Goal: Complete application form

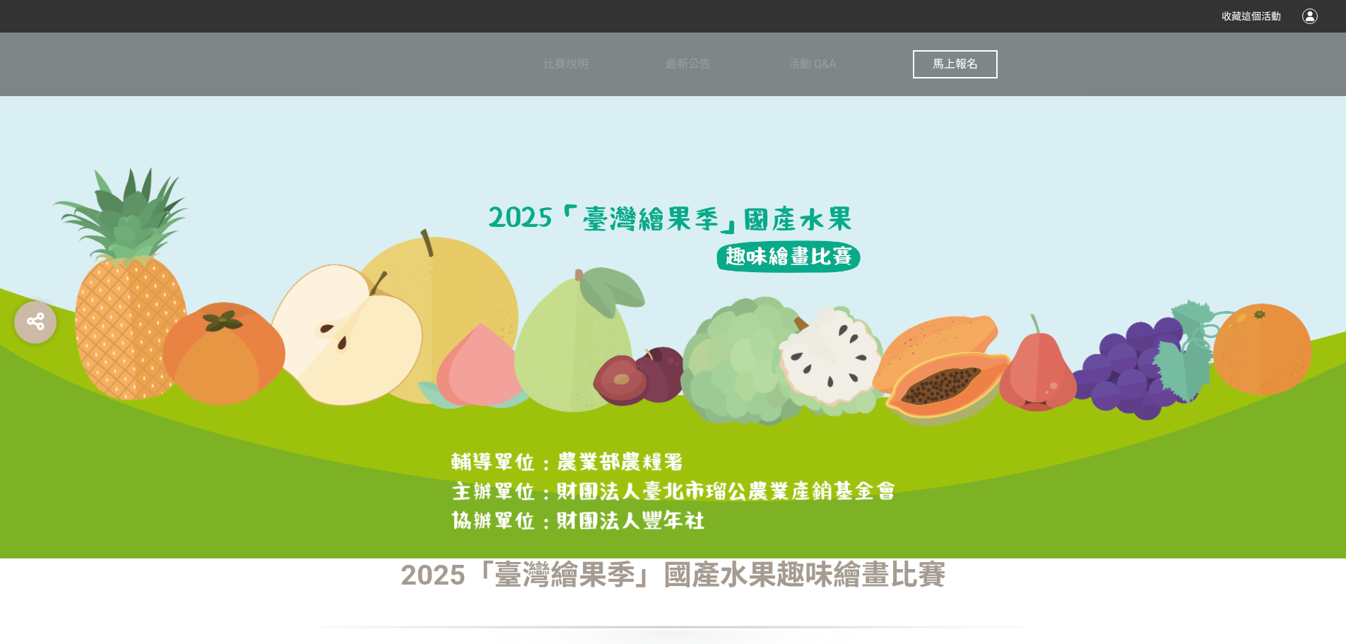
scroll to position [353, 0]
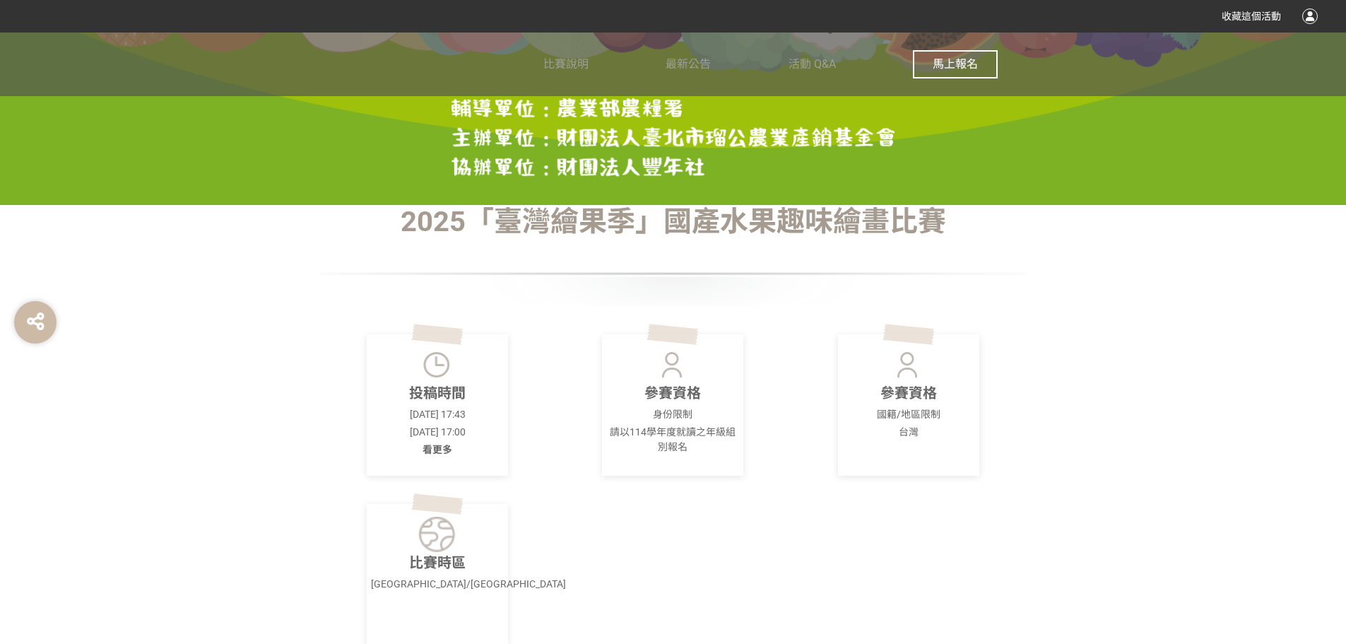
click at [954, 69] on span "馬上報名" at bounding box center [955, 63] width 45 height 13
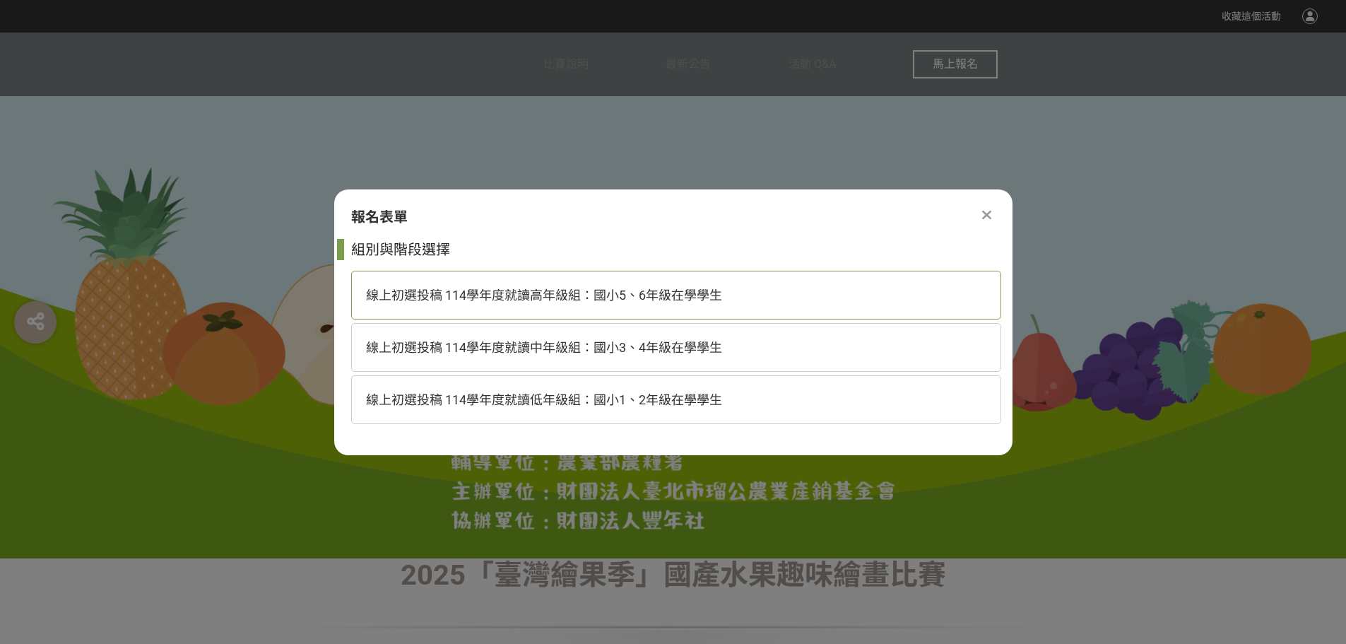
click at [559, 291] on span "線上初選投稿 114學年度就讀高年級組：國小5、6年級在學學生" at bounding box center [544, 295] width 356 height 15
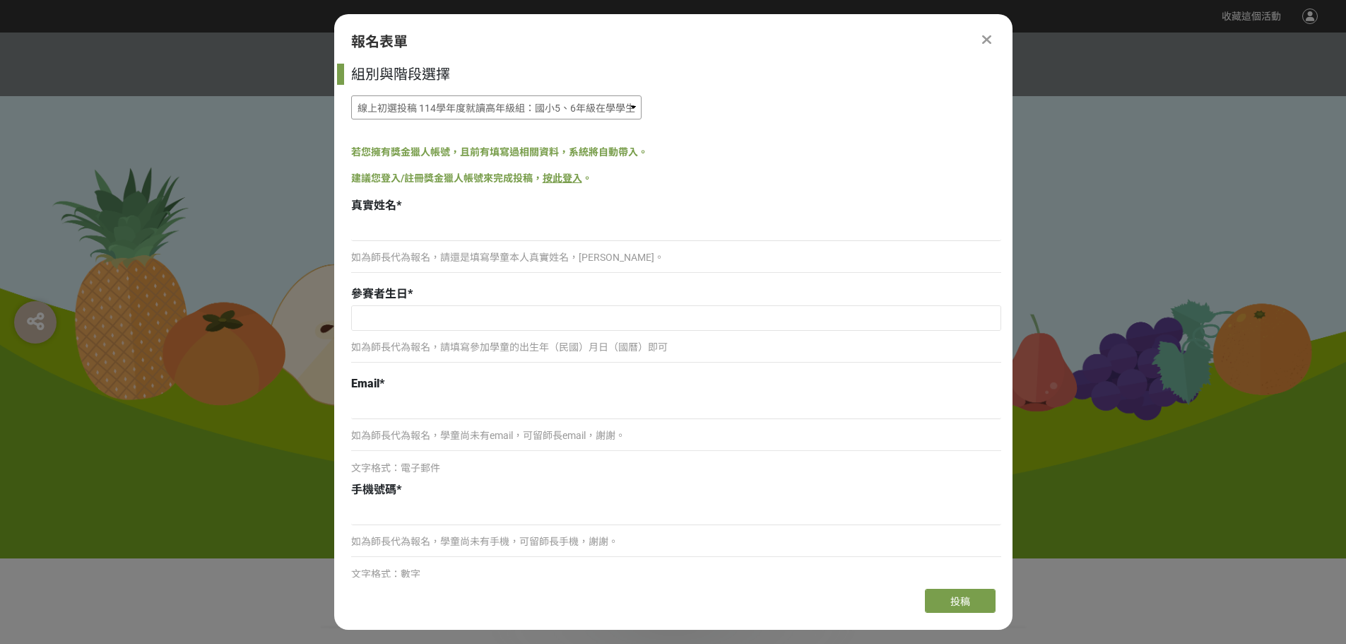
click at [462, 107] on select "線上初選投稿 114學年度就讀高年級組：國小5、6年級在學學生 線上初選投稿 114學年度就讀中年級組：國小3、4年級在學學生 線上初選投稿 114學年度就讀…" at bounding box center [496, 107] width 290 height 24
click at [351, 95] on select "線上初選投稿 114學年度就讀高年級組：國小5、6年級在學學生 線上初選投稿 114學年度就讀中年級組：國小3、4年級在學學生 線上初選投稿 114學年度就讀…" at bounding box center [496, 107] width 290 height 24
click at [457, 260] on p "如為師長代為報名，請還是填寫學童本人真實姓名，[PERSON_NAME]。" at bounding box center [676, 257] width 650 height 15
click at [485, 253] on p "如為師長代為報名，請還是填寫學童本人真實姓名，[PERSON_NAME]。" at bounding box center [676, 257] width 650 height 15
click at [476, 227] on input at bounding box center [676, 229] width 650 height 24
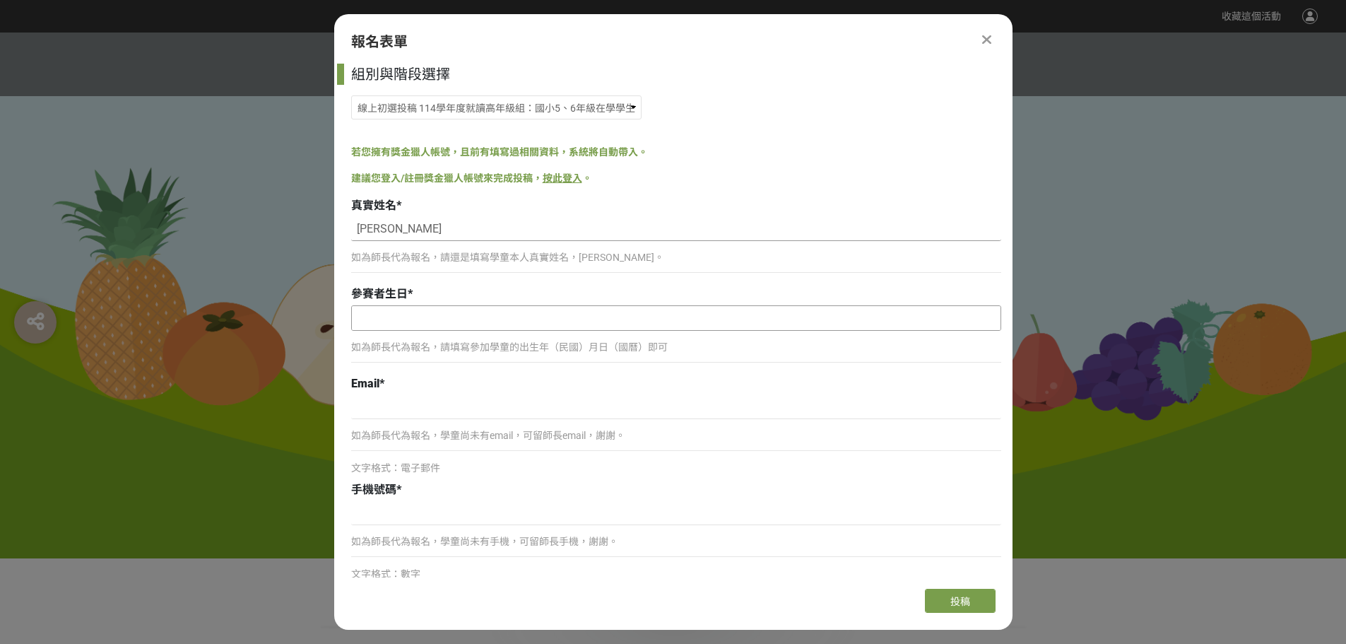
type input "[PERSON_NAME]"
click at [414, 314] on input "text" at bounding box center [676, 318] width 649 height 24
click at [425, 345] on select "January February March April May June July August September October November De…" at bounding box center [438, 345] width 81 height 18
click at [484, 348] on input "2025" at bounding box center [501, 344] width 42 height 16
type input "2013"
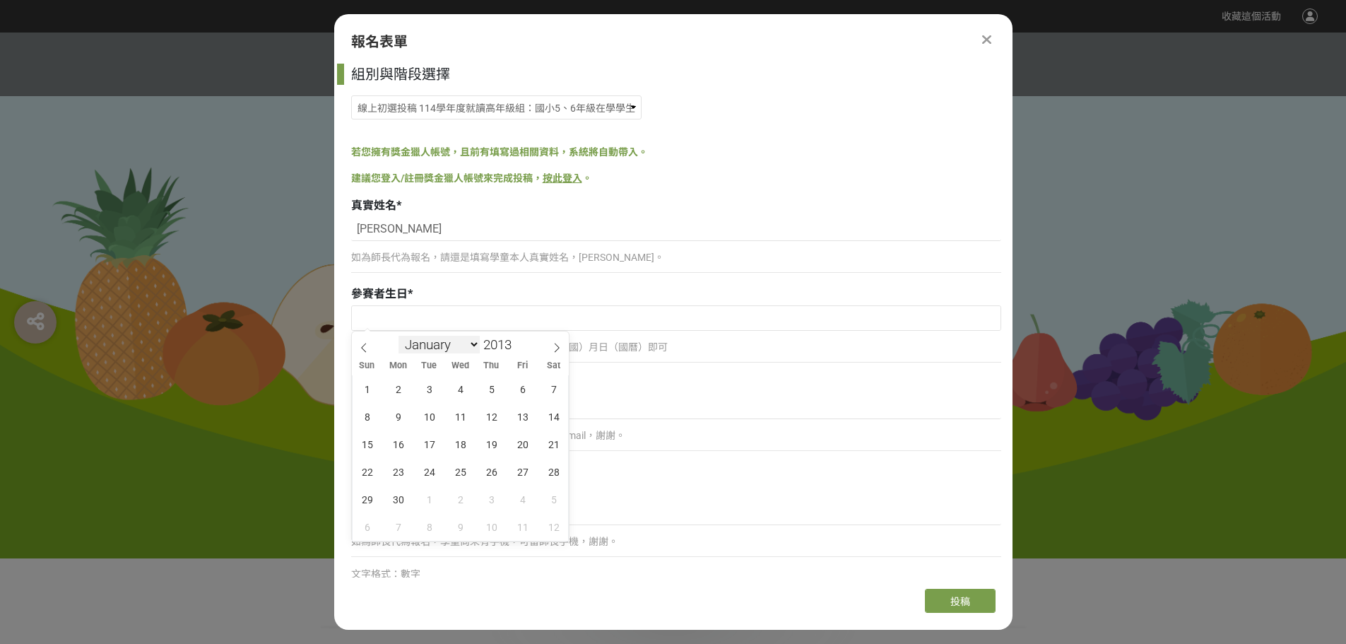
click at [471, 344] on select "January February March April May June July August September October November De…" at bounding box center [438, 345] width 81 height 18
select select "9"
click at [398, 336] on select "January February March April May June July August September October November De…" at bounding box center [438, 345] width 81 height 18
click at [549, 395] on span "5" at bounding box center [554, 389] width 28 height 28
type input "[DATE]"
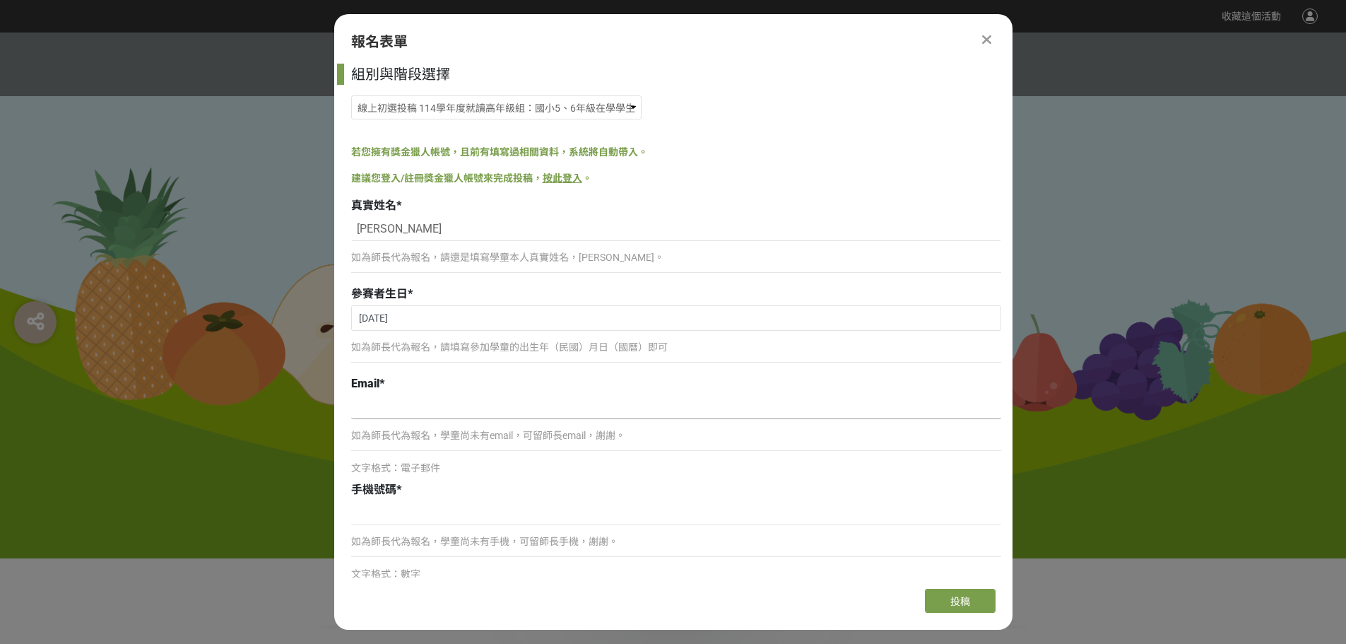
click at [420, 396] on input at bounding box center [676, 407] width 650 height 24
type input "[EMAIL_ADDRESS][DOMAIN_NAME]"
click at [401, 514] on input at bounding box center [676, 513] width 650 height 24
type input "0916741550"
click at [468, 547] on p "如為師長代為報名，學童尚未有手機，可留師長手機，謝謝。" at bounding box center [676, 541] width 650 height 15
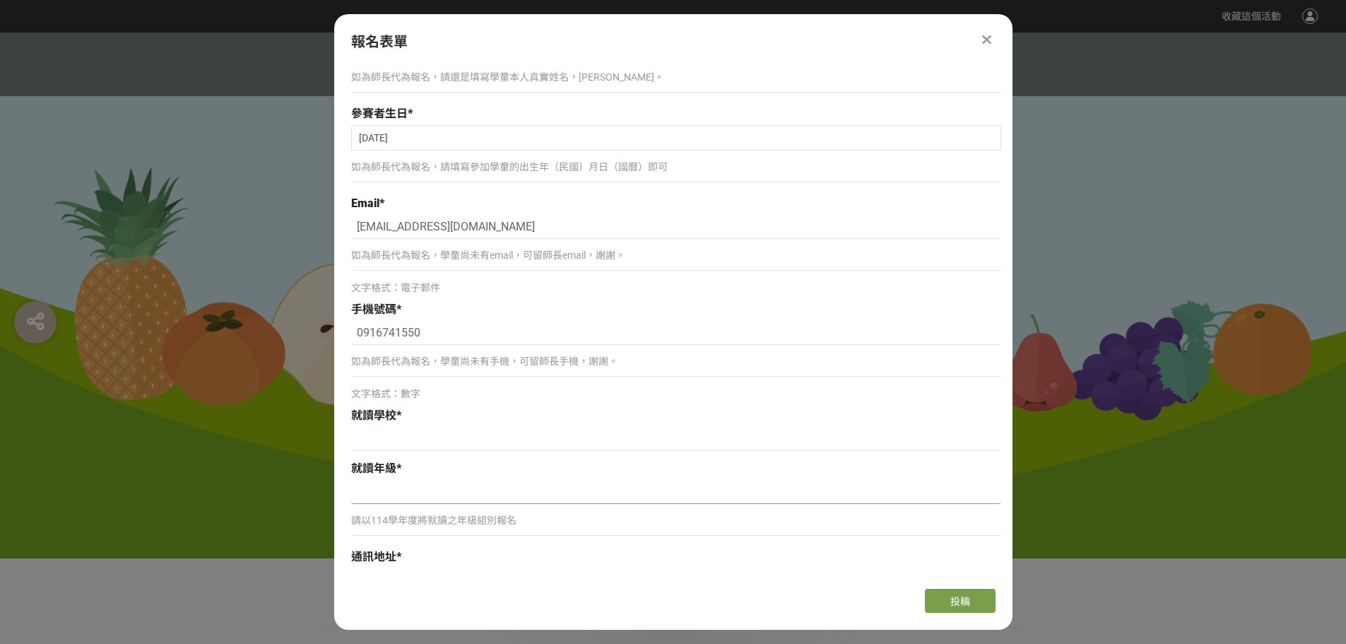
scroll to position [212, 0]
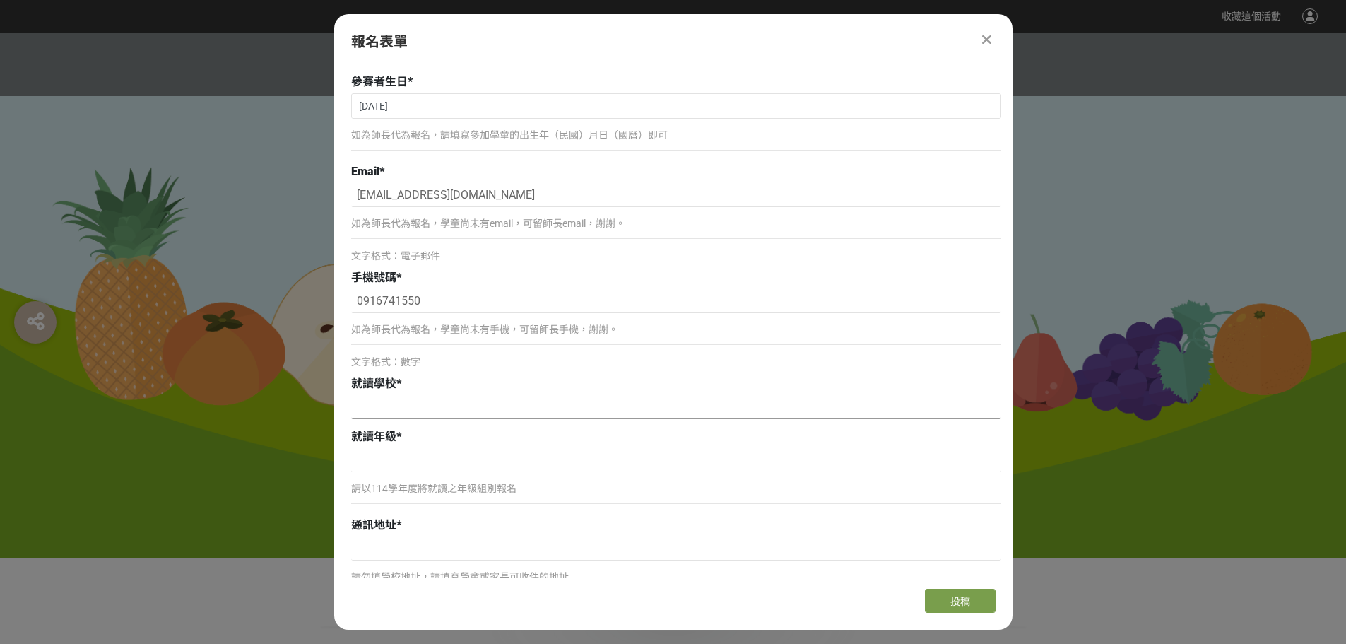
click at [396, 406] on input at bounding box center [676, 407] width 650 height 24
type input "[GEOGRAPHIC_DATA]景美國民小學"
click at [421, 462] on input at bounding box center [676, 460] width 650 height 24
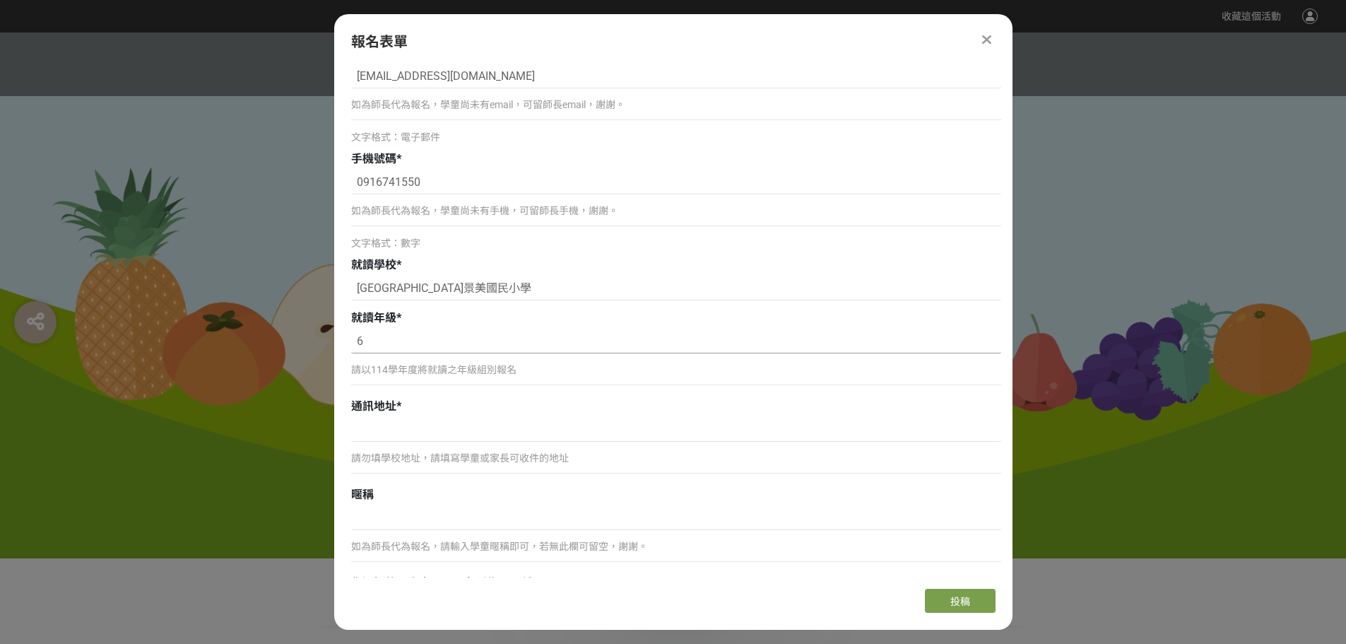
scroll to position [353, 0]
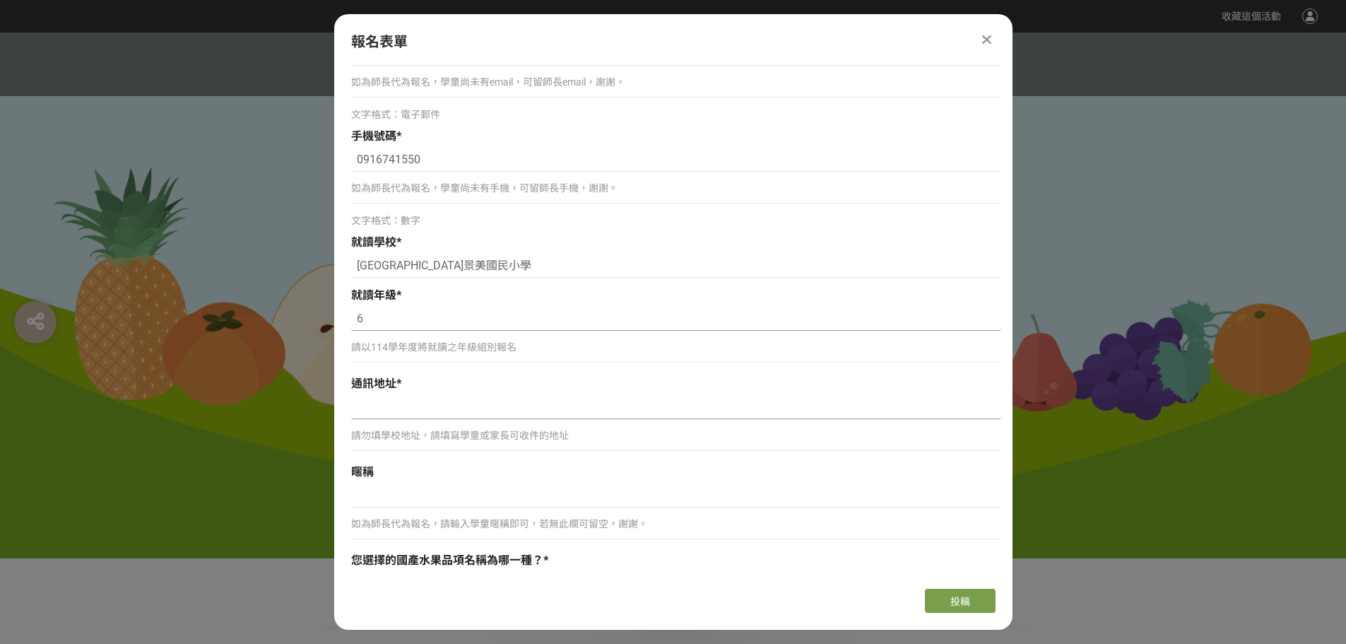
type input "6"
click at [413, 405] on input at bounding box center [676, 407] width 650 height 24
drag, startPoint x: 603, startPoint y: 406, endPoint x: 232, endPoint y: 397, distance: 371.7
type input "[STREET_ADDRESS]6樓"
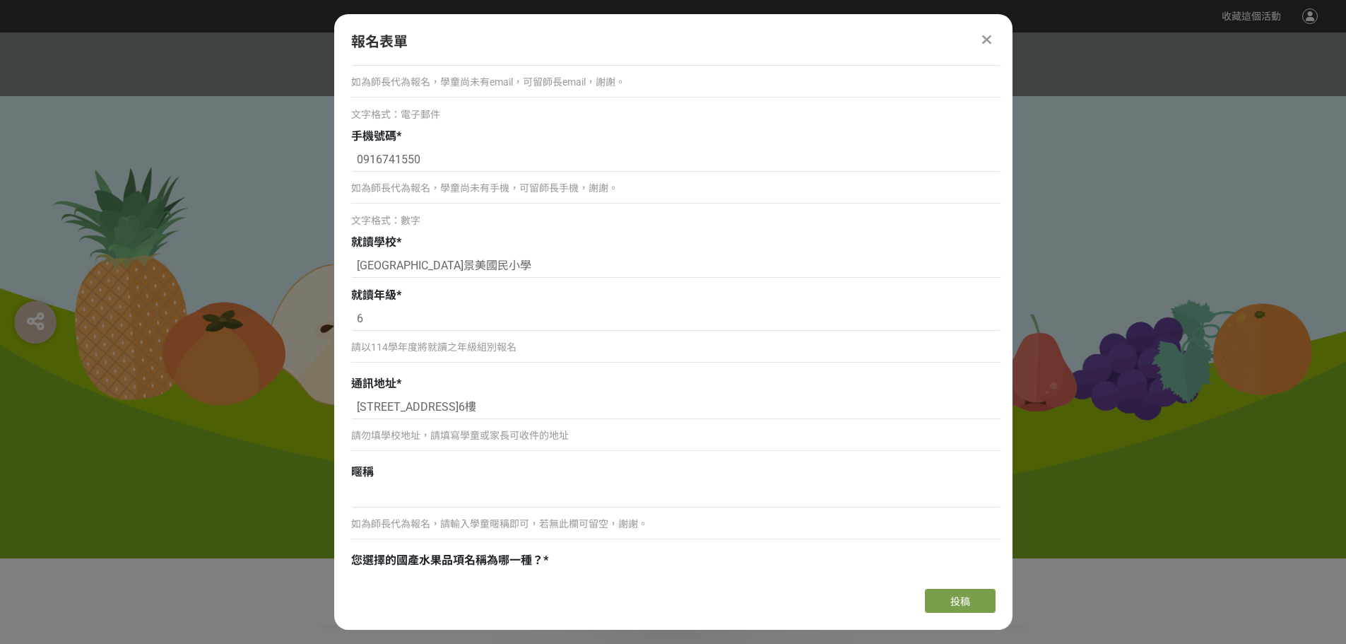
click at [468, 465] on div "暱稱" at bounding box center [676, 471] width 650 height 17
click at [454, 495] on input at bounding box center [676, 495] width 650 height 24
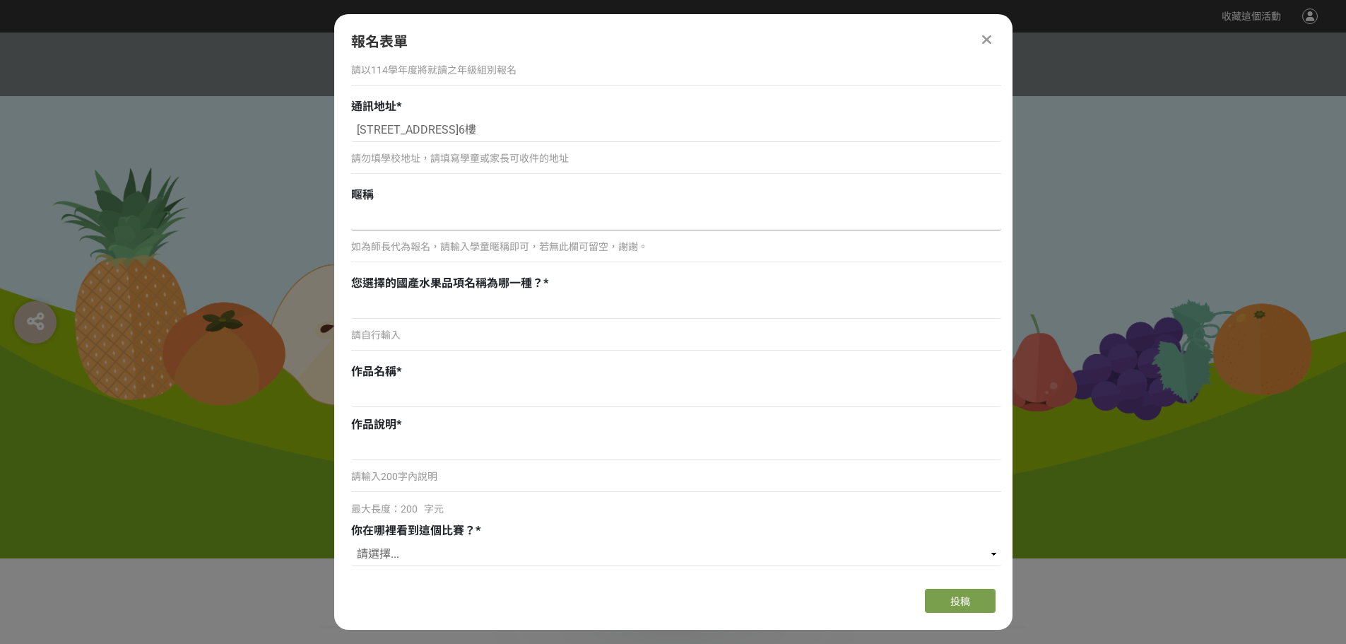
scroll to position [636, 0]
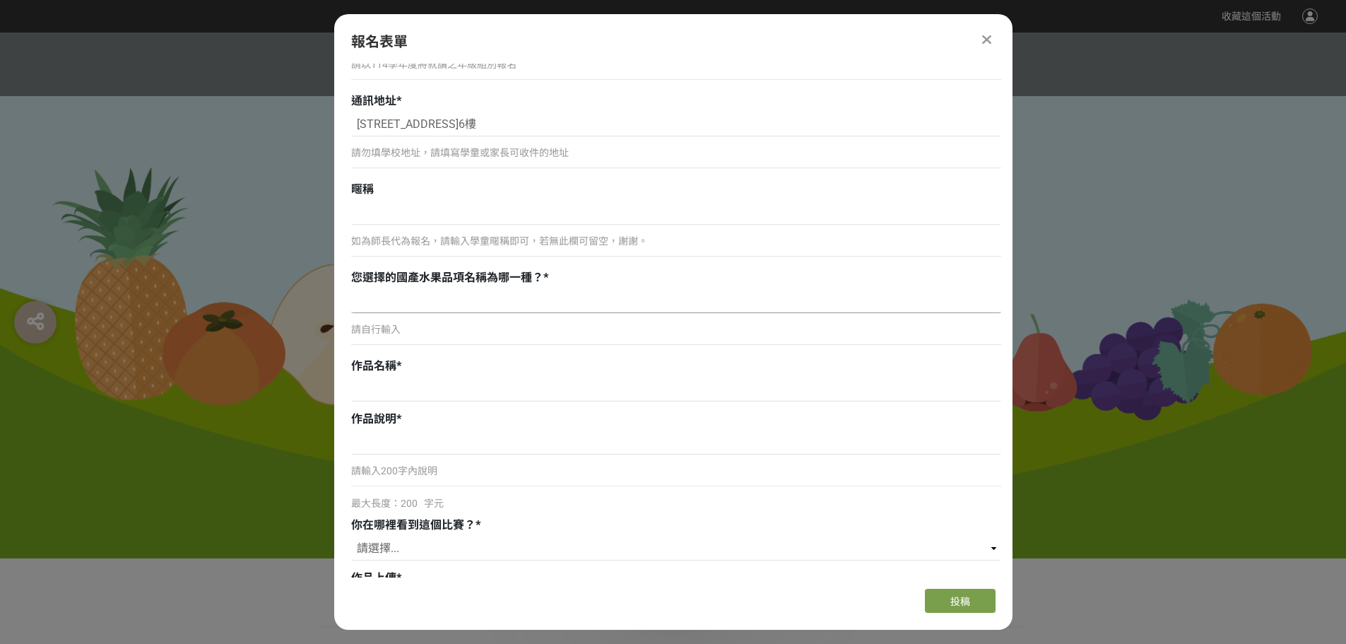
click at [406, 304] on input at bounding box center [676, 301] width 650 height 24
type input "柑橘類"
click at [377, 393] on input at bounding box center [676, 389] width 650 height 24
type input "柑仔龜"
click at [379, 440] on input at bounding box center [676, 442] width 650 height 24
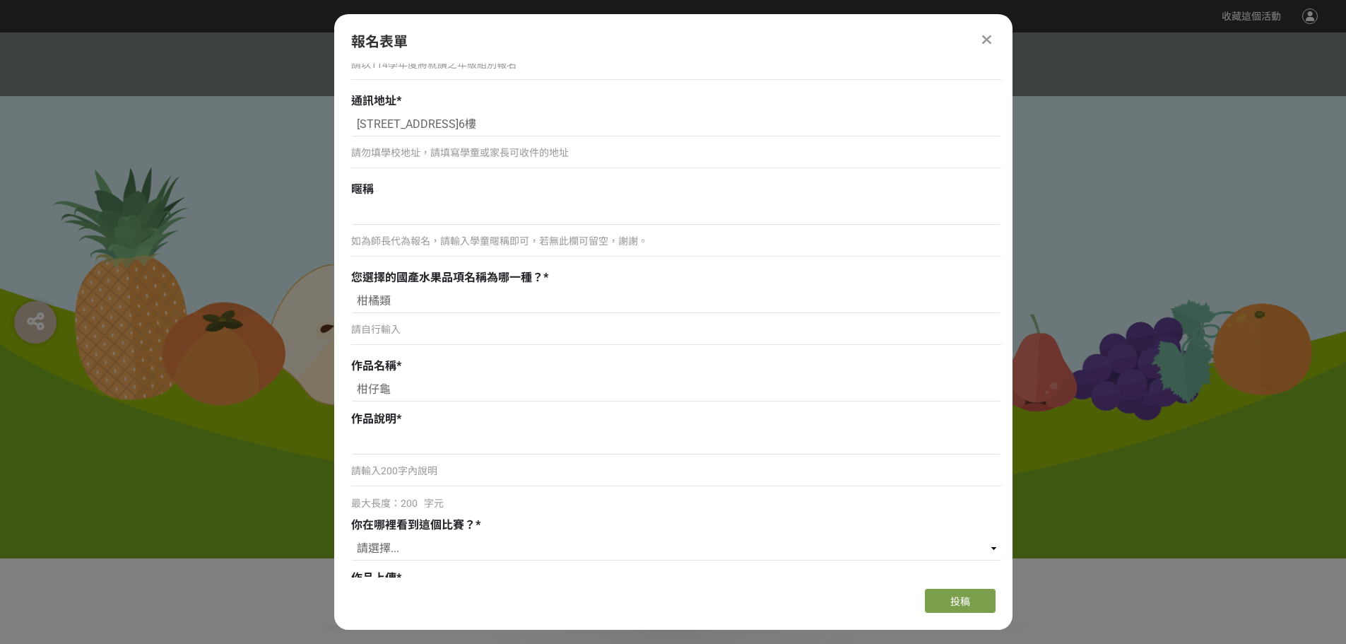
click at [443, 472] on p "請輸入200字內說明" at bounding box center [676, 470] width 650 height 15
click at [402, 446] on input at bounding box center [676, 442] width 650 height 24
paste input "柑仔是台灣產的水果，有代表福氣、活力的寓意，而烏龜代表長壽和平安。 柑仔龜來自乞龜文化，乞龜的目的在於求平安、求富貴、求健康，而今年所乞得之龜，來年須加倍奉還…"
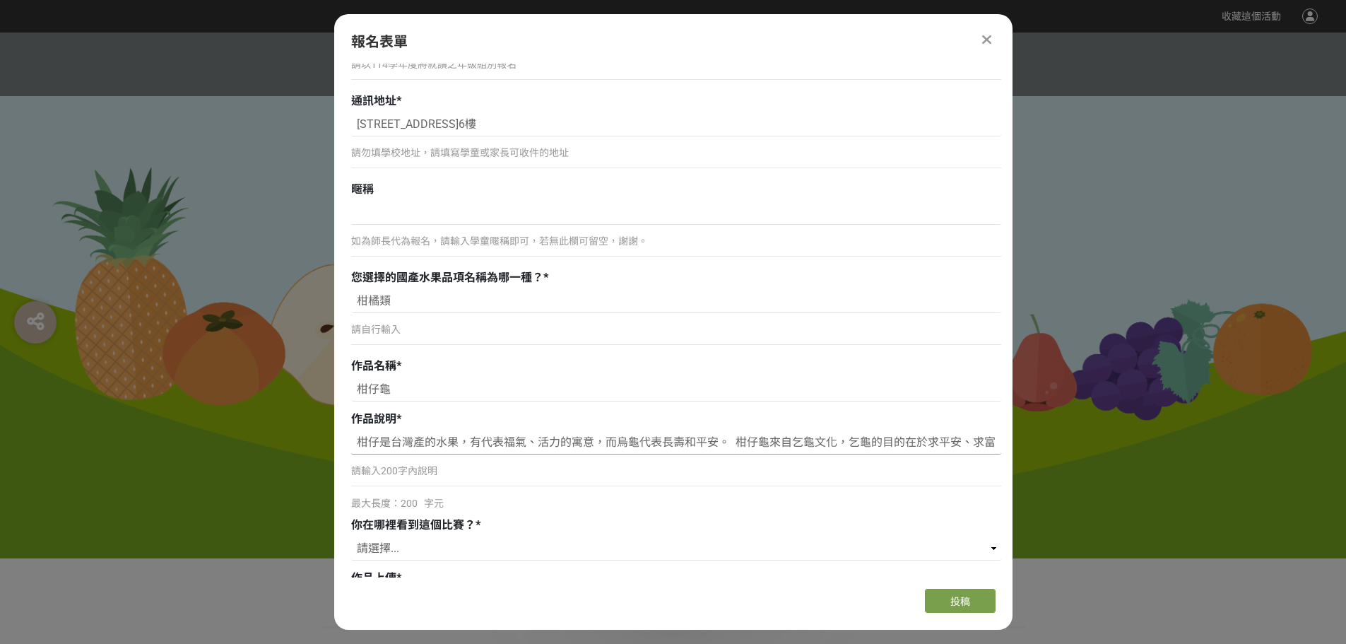
scroll to position [0, 410]
click at [422, 444] on input "柑仔是台灣產的水果，有代表福氣、活力的寓意，而烏龜代表長壽和平安。 柑仔龜來自乞龜文化，乞龜的目的在於求平安、求富貴、求健康，而今年所乞得之龜，來年須加倍奉還…" at bounding box center [676, 442] width 650 height 24
click at [475, 442] on input "柑仔是台灣產的水果，有代表福氣、活力的寓意，而烏龜代表長壽和平安。 柑仔龜來自乞龜文化，乞龜的目的在於求平安、求富貴、求健康，而今年所乞得之龜，來年須加倍奉還…" at bounding box center [676, 442] width 650 height 24
drag, startPoint x: 601, startPoint y: 442, endPoint x: 626, endPoint y: 441, distance: 24.7
click at [602, 442] on input "柑仔是台灣產的水果，有代表福氣、活力的寓意，而烏龜代表長壽和平安。 柑仔龜來自乞龜文化，乞龜的目的在於求平安、求富貴、求健康，而今年所乞得之龜，來年須加倍奉還…" at bounding box center [676, 442] width 650 height 24
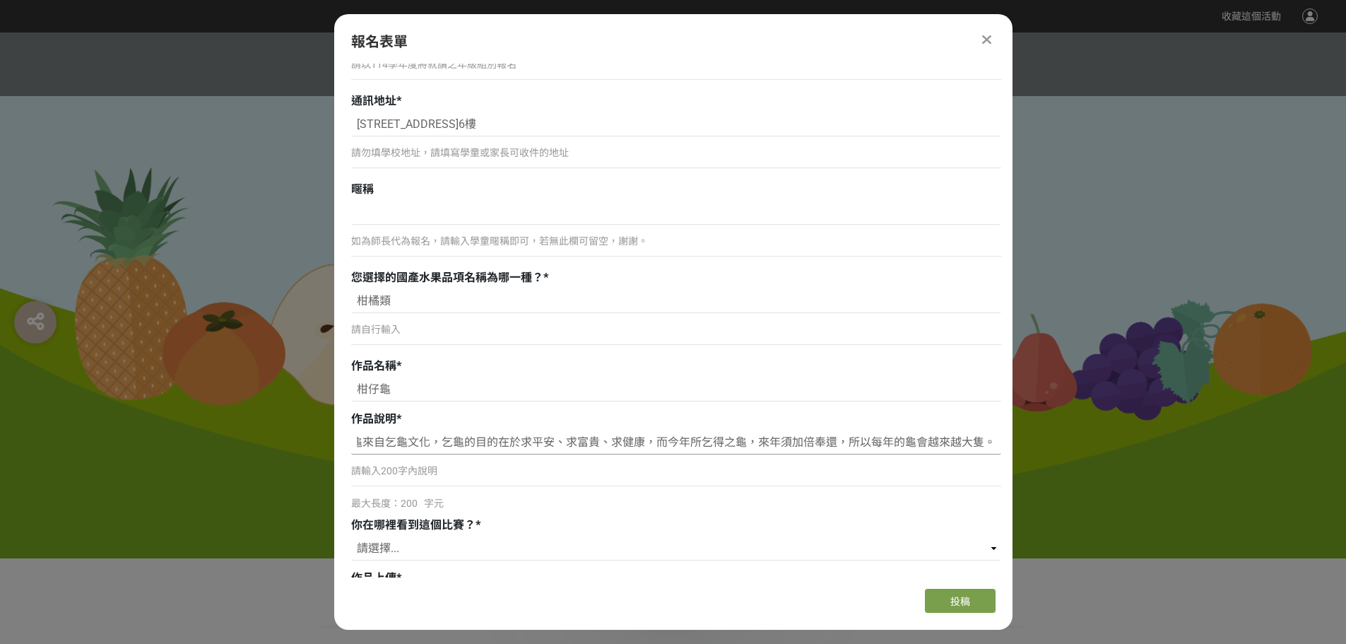
click at [630, 441] on input "柑仔是台灣產的水果，有代表福氣、活力的寓意，而烏龜代表長壽和平安。 柑仔龜來自乞龜文化，乞龜的目的在於求平安、求富貴、求健康，而今年所乞得之龜，來年須加倍奉還…" at bounding box center [676, 442] width 650 height 24
drag, startPoint x: 646, startPoint y: 442, endPoint x: 981, endPoint y: 434, distance: 335.0
click at [981, 434] on input "柑仔是台灣產的水果，有代表福氣、活力的寓意，而烏龜代表長壽和平安。 柑仔龜來自乞龜文化，乞龜的目的在於求平安、求富貴、求健康，而今年所乞得之龜，來年須加倍奉還…" at bounding box center [676, 442] width 650 height 24
drag, startPoint x: 851, startPoint y: 445, endPoint x: 312, endPoint y: 442, distance: 539.8
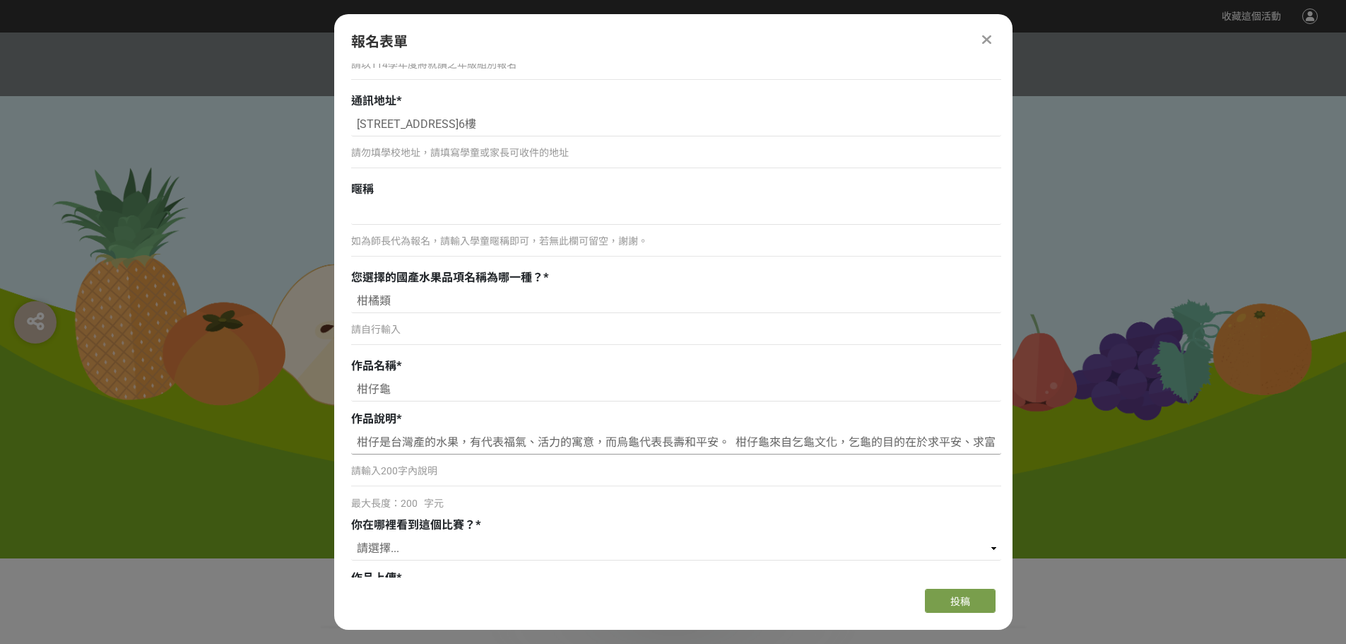
click at [723, 439] on input "柑仔是台灣產的水果，有代表福氣、活力的寓意，而烏龜代表長壽和平安。 柑仔龜來自乞龜文化，乞龜的目的在於求平安、求富貴、求健康。每顆柑橘都是營養健康的象徵" at bounding box center [676, 442] width 650 height 24
click at [874, 446] on input "柑仔是台灣產的水果，有代表福氣、活力的寓意，而烏龜代表長壽和平安。 柑仔龜來自乞龜文化，乞龜的目的在於求平安、求富貴、求健康。每顆柑橘都是營養健康的象徵" at bounding box center [676, 442] width 650 height 24
paste input "希望透過柑仔龜，把這份祝福帶給大家，讓大家都能平安快樂長大。"
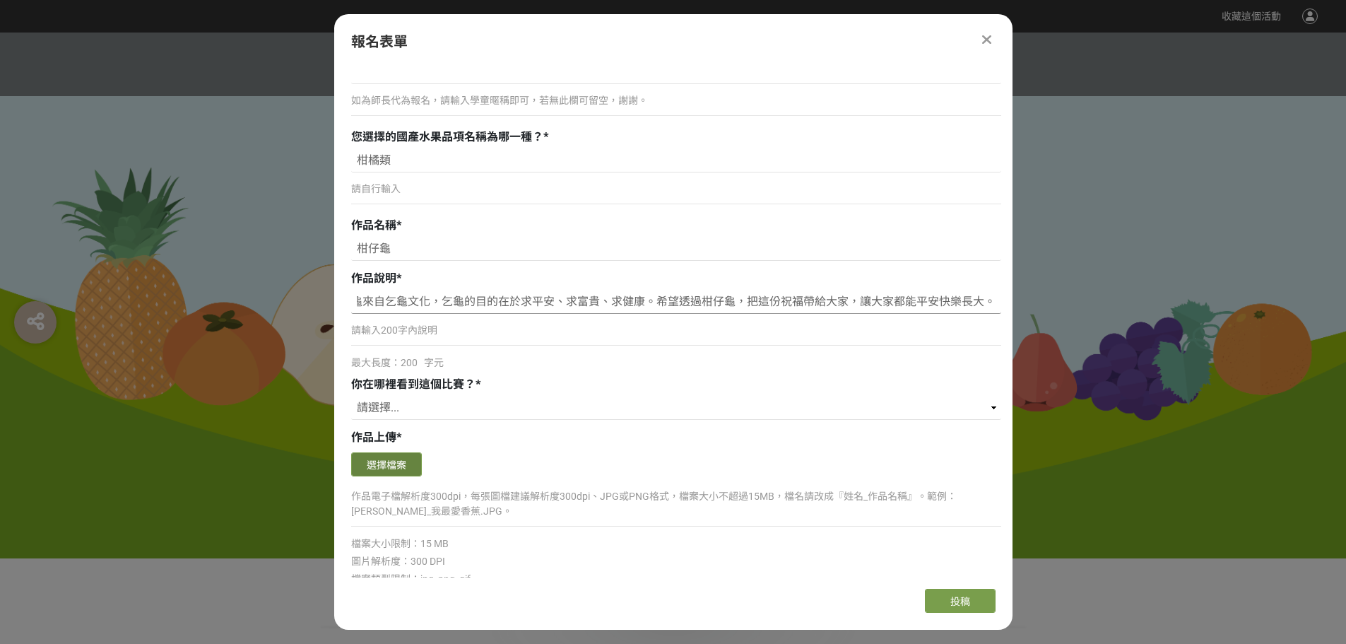
scroll to position [777, 0]
type input "柑仔是台灣產的水果，有代表福氣、活力的寓意，而烏龜代表長壽和平安。 柑仔龜來自乞龜文化，乞龜的目的在於求平安、求富貴、求健康。希望透過柑仔龜，把這份祝福帶給大…"
click at [420, 415] on select "請選擇... 獎金獵人網站 Facebook / Instagram 校園講座 / 老師系上推薦 電子郵件 海報 其他" at bounding box center [676, 407] width 650 height 24
select select "獎金獵人網站"
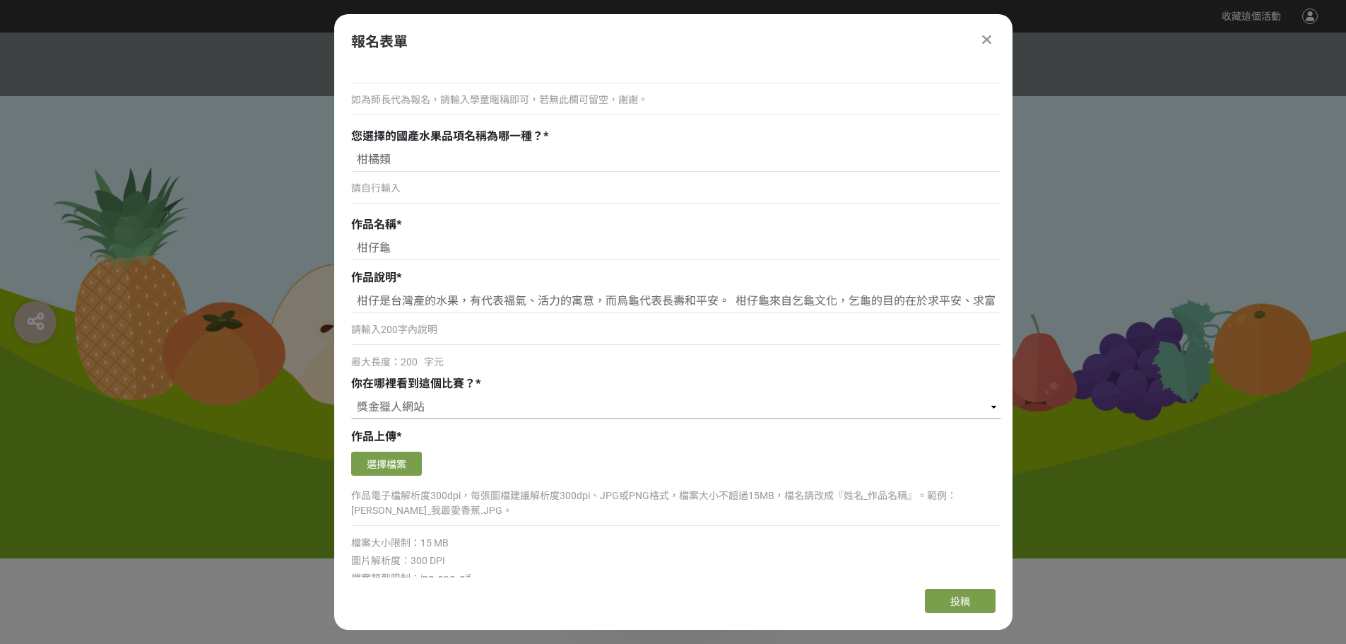
click at [351, 395] on select "請選擇... 獎金獵人網站 Facebook / Instagram 校園講座 / 老師系上推薦 電子郵件 海報 其他" at bounding box center [676, 407] width 650 height 24
click at [563, 451] on div "選擇檔案" at bounding box center [676, 465] width 650 height 28
click at [399, 463] on button "選擇檔案" at bounding box center [386, 463] width 71 height 24
click at [387, 461] on button "選擇檔案" at bounding box center [386, 463] width 71 height 24
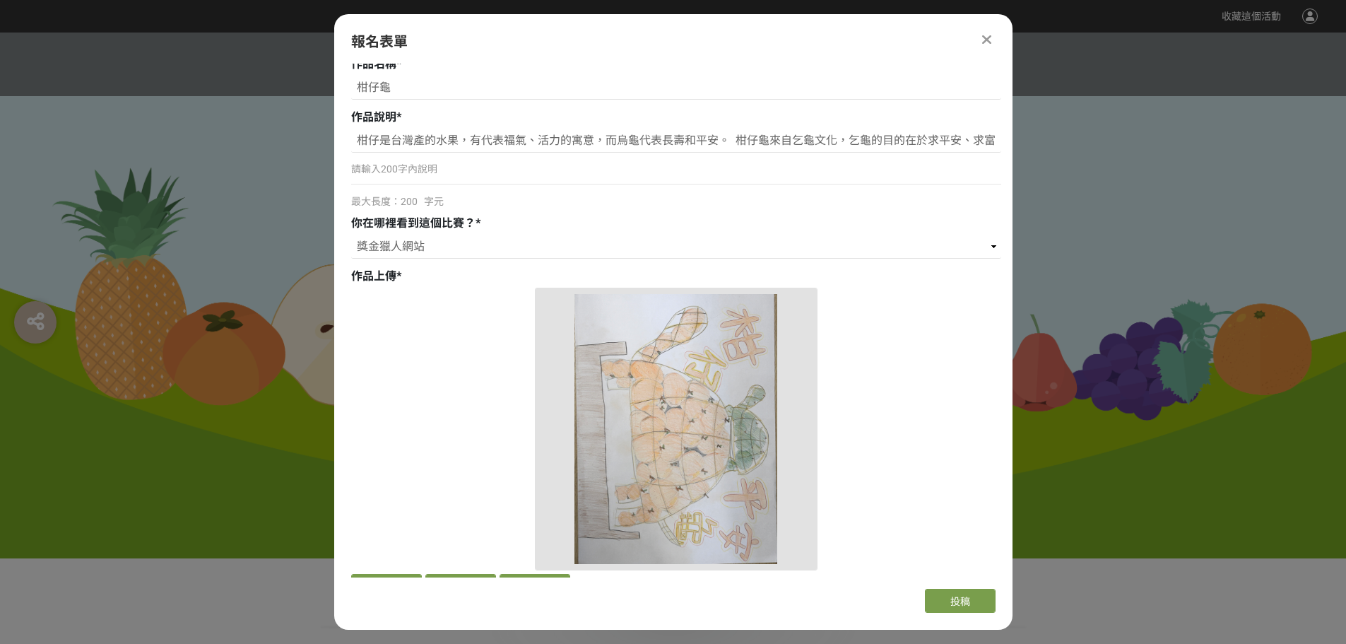
scroll to position [989, 0]
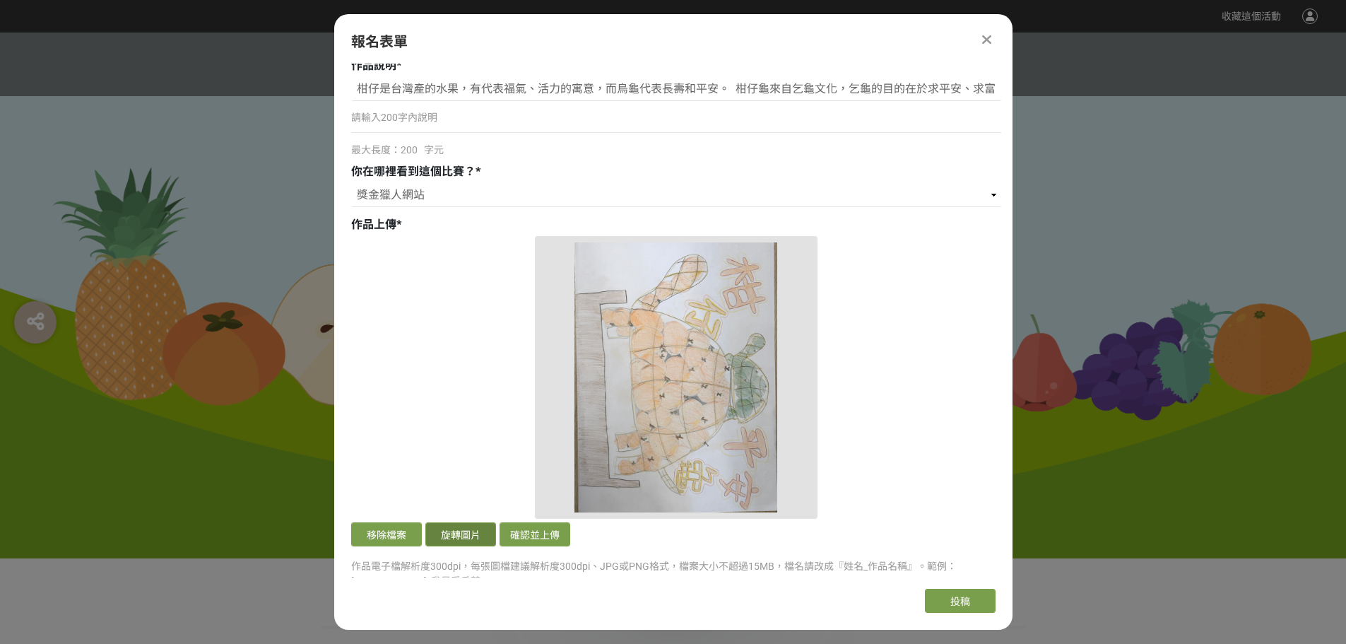
click at [470, 536] on button "旋轉圖片" at bounding box center [460, 534] width 71 height 24
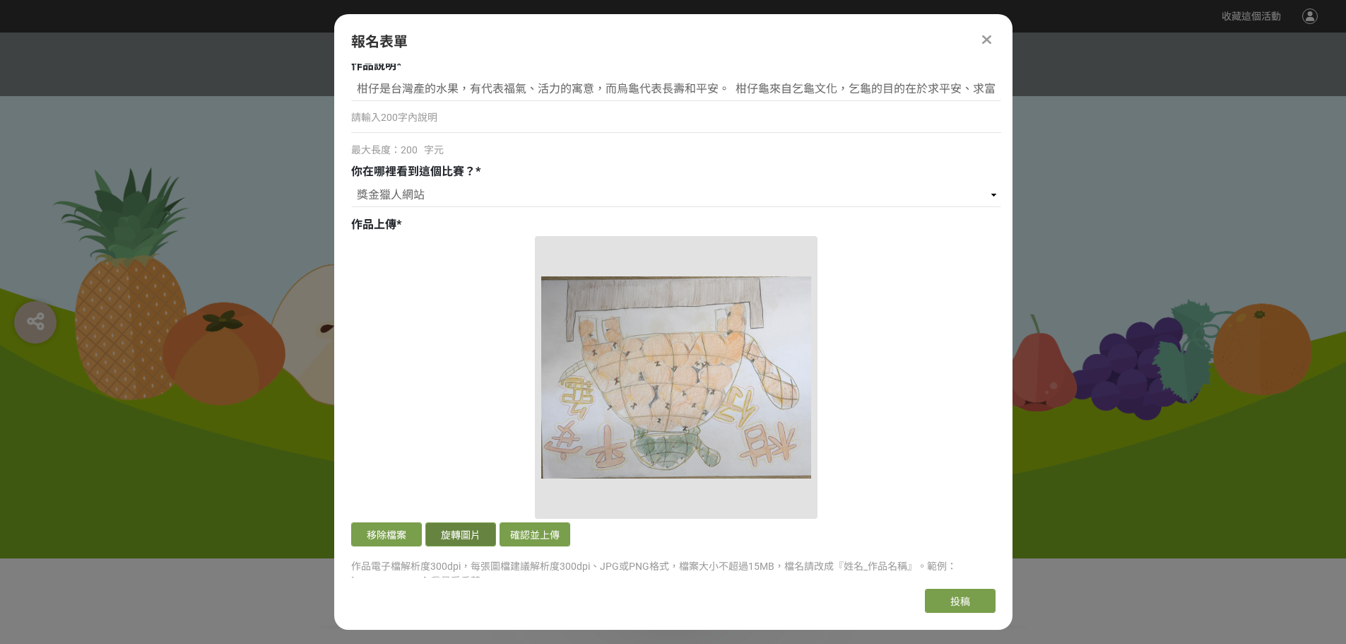
click at [470, 536] on button "旋轉圖片" at bounding box center [460, 534] width 71 height 24
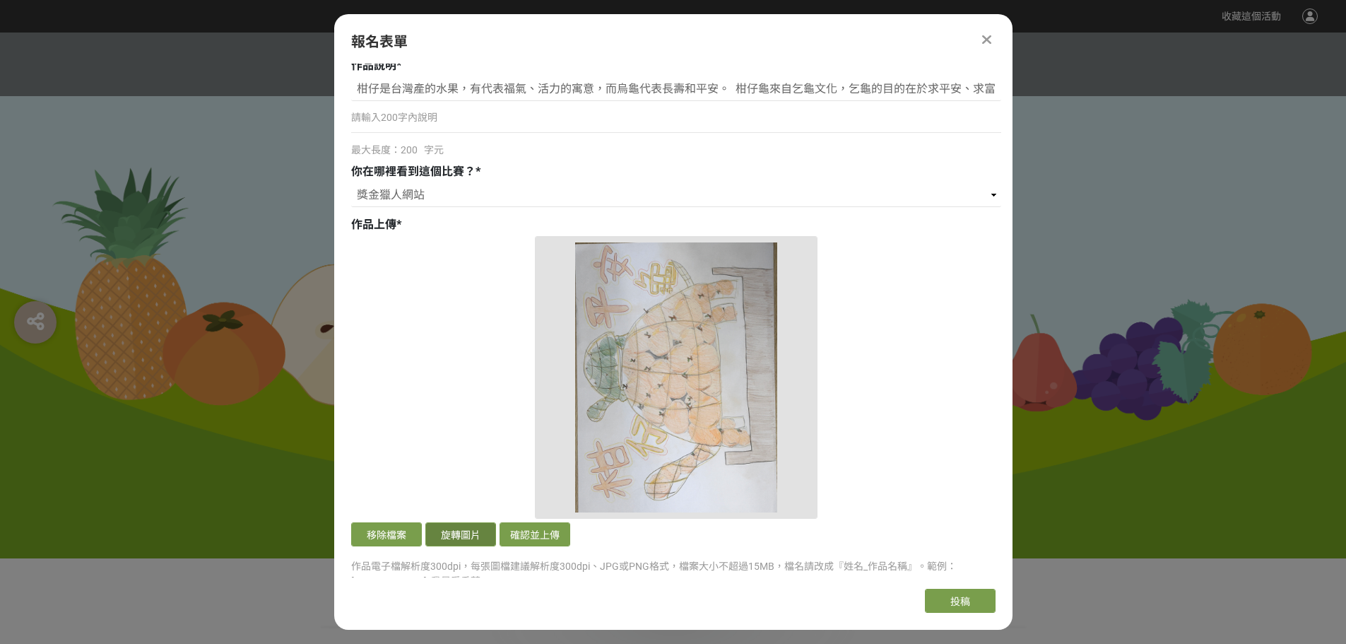
click at [470, 536] on button "旋轉圖片" at bounding box center [460, 534] width 71 height 24
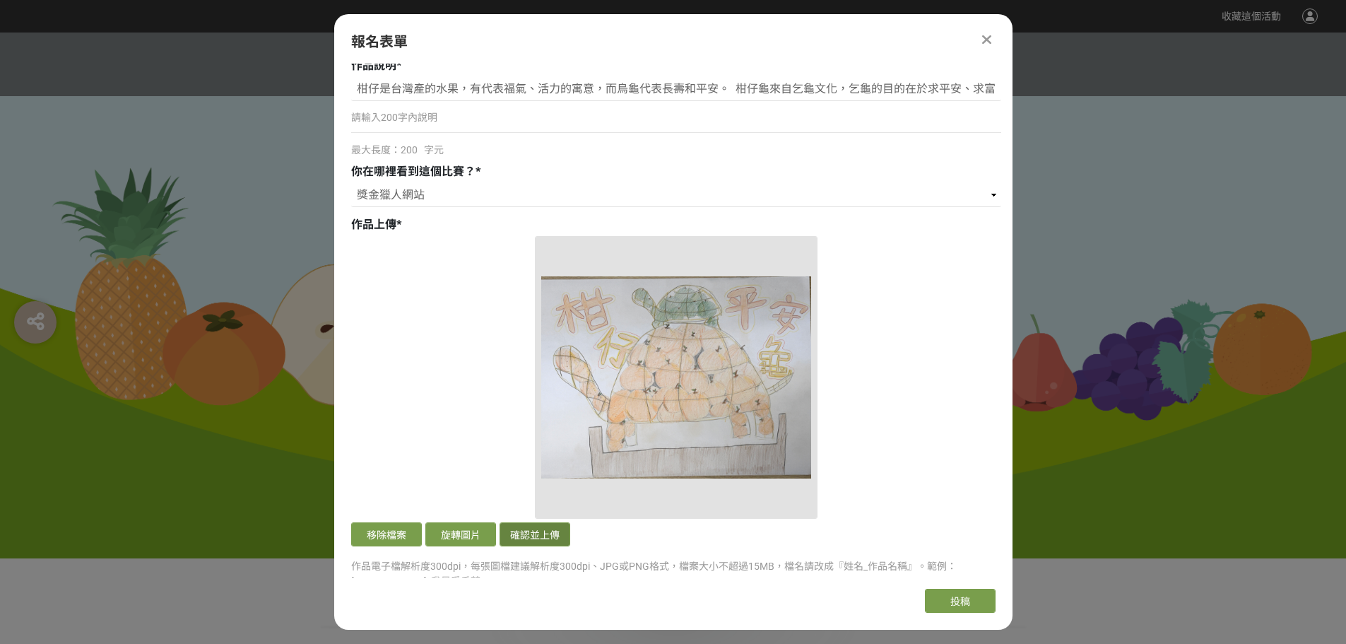
click at [552, 537] on button "確認並上傳" at bounding box center [534, 534] width 71 height 24
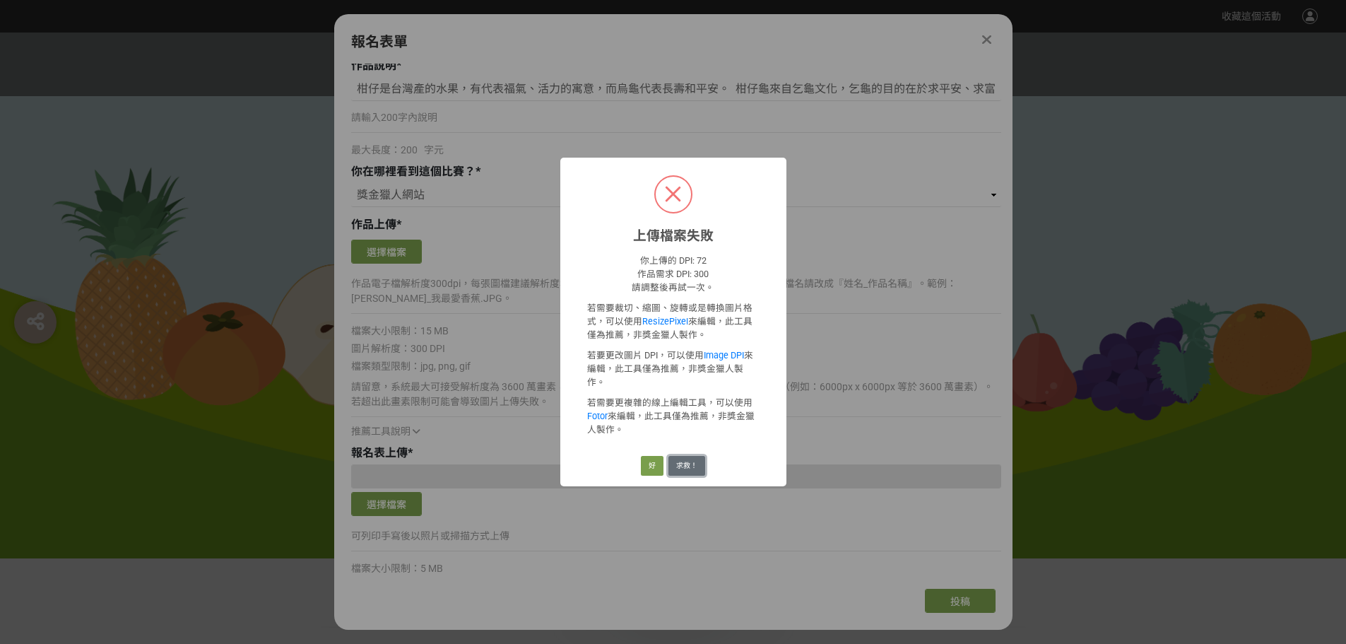
click at [684, 459] on button "求救！" at bounding box center [686, 466] width 37 height 20
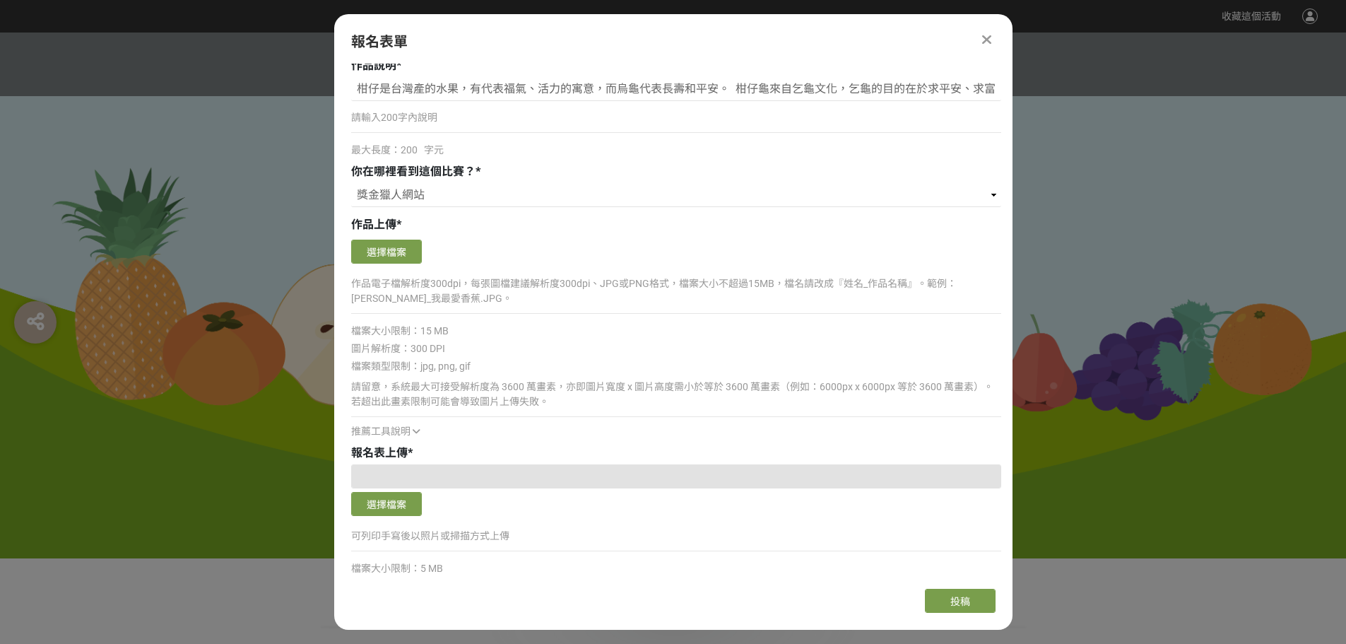
click at [504, 386] on div "請留意，系統最大可接受解析度為 3600 萬畫素，亦即圖片寬度 x 圖片高度需小於等於 3600 萬畫素（例如：6000px x 6000px 等於 3600…" at bounding box center [676, 394] width 650 height 30
click at [123, 509] on div at bounding box center [673, 295] width 1346 height 526
click at [396, 506] on button "選擇檔案" at bounding box center [386, 504] width 71 height 24
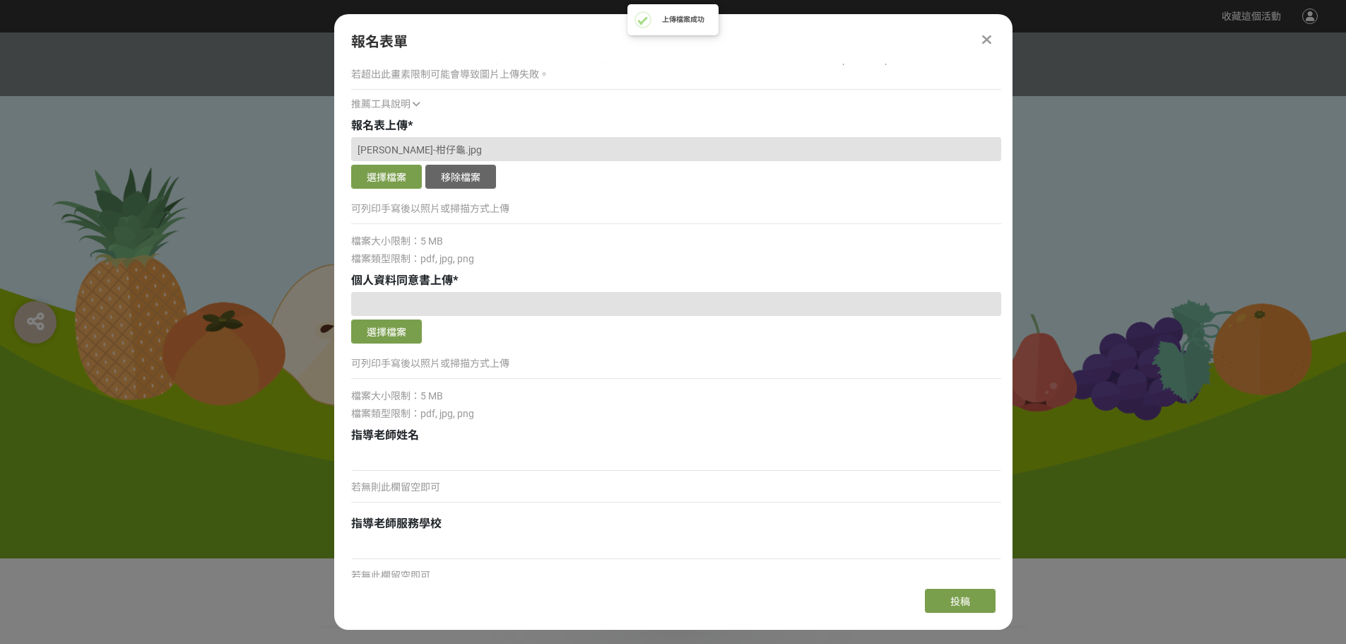
scroll to position [1342, 0]
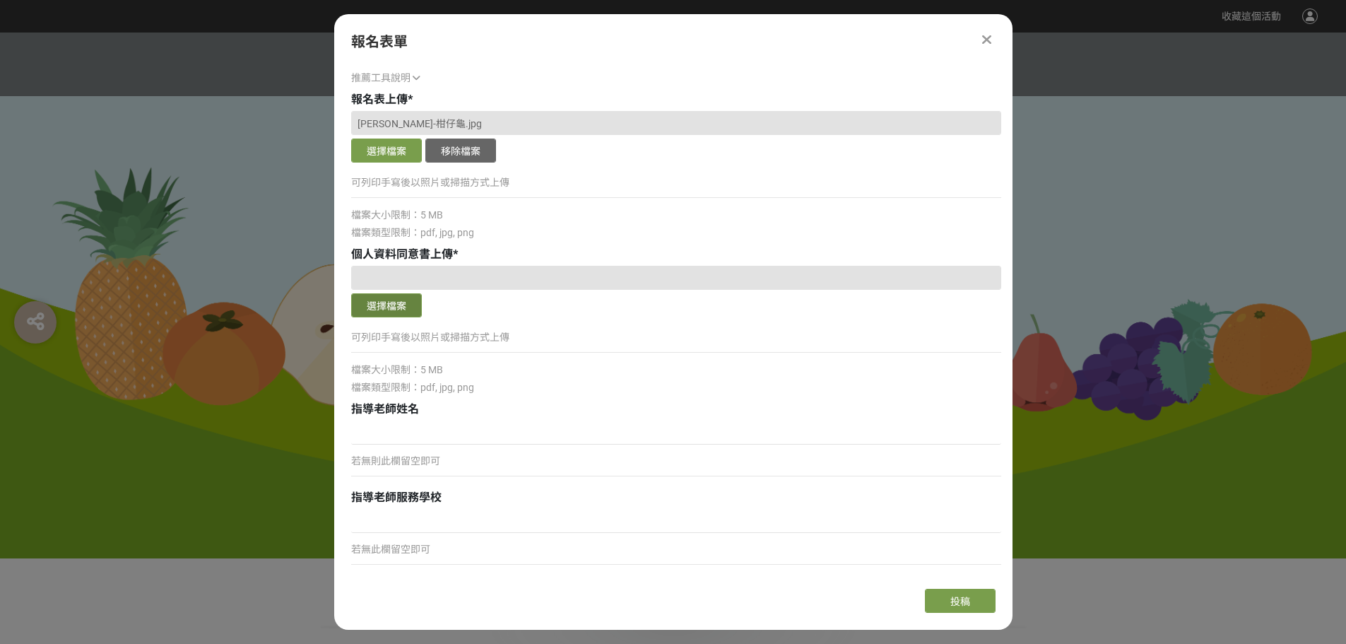
click at [395, 308] on button "選擇檔案" at bounding box center [386, 305] width 71 height 24
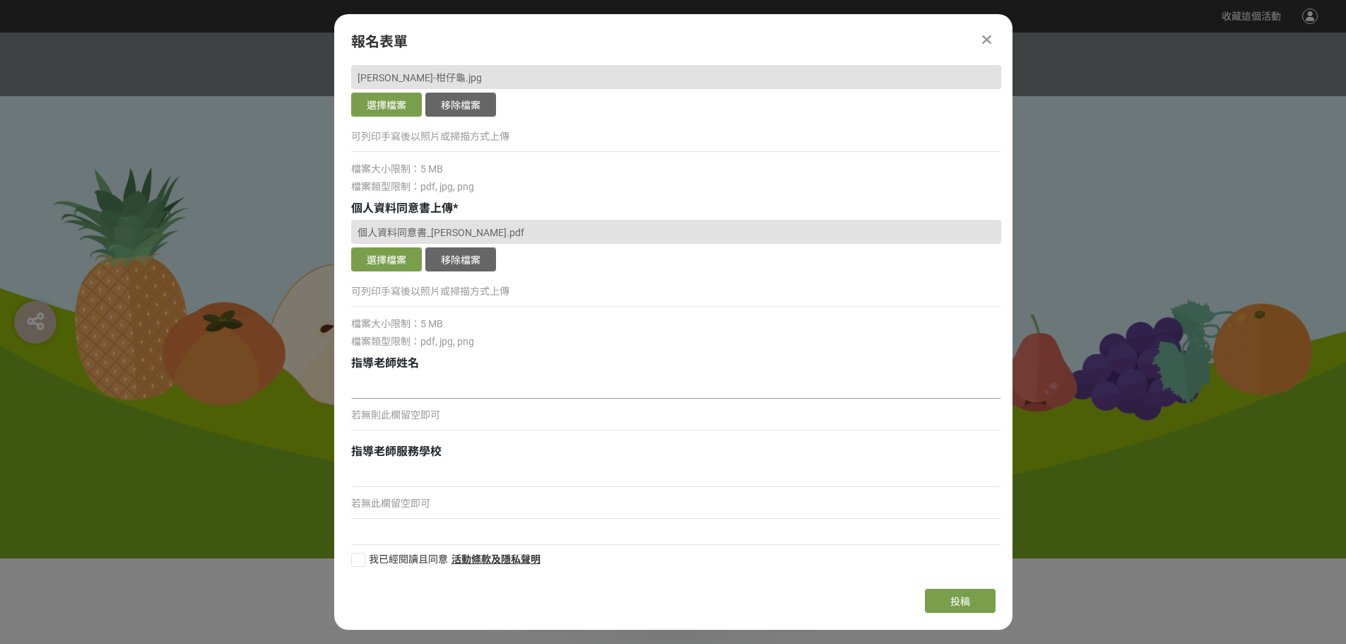
click at [497, 397] on input at bounding box center [676, 386] width 650 height 24
click at [357, 564] on div at bounding box center [358, 559] width 14 height 14
checkbox input "true"
click at [953, 610] on button "投稿" at bounding box center [960, 600] width 71 height 24
click at [572, 519] on div "若無此欄留空即可" at bounding box center [676, 509] width 650 height 32
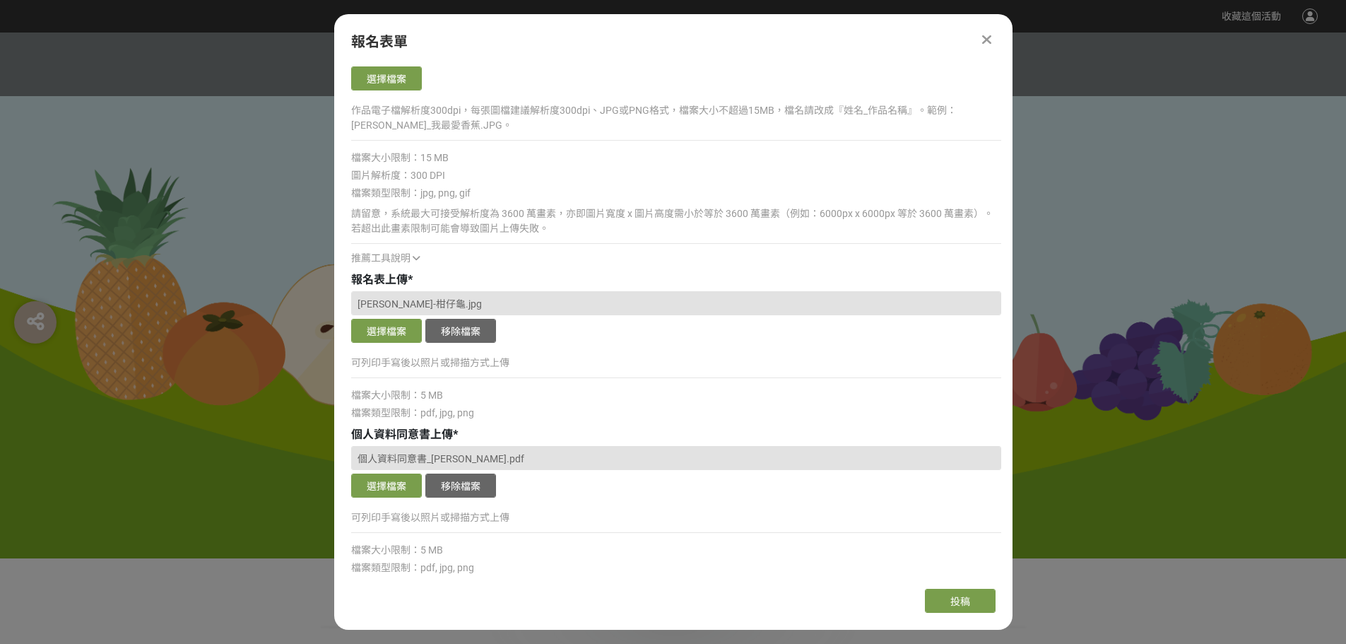
scroll to position [1176, 0]
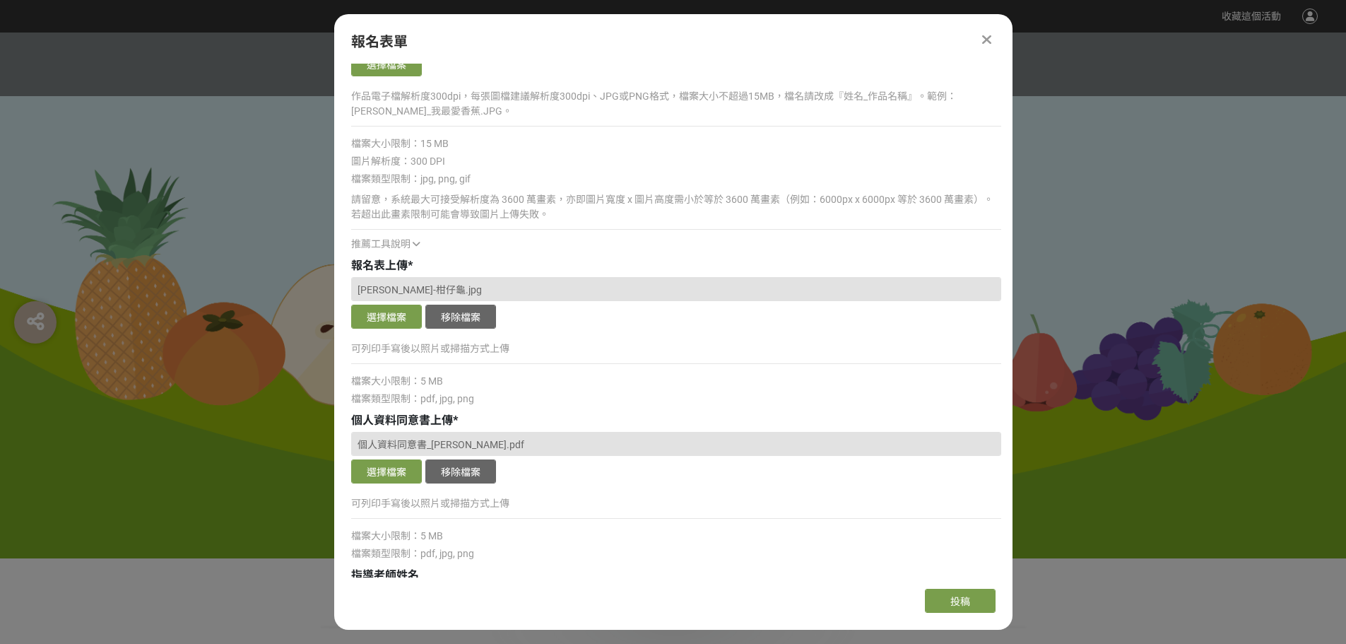
click at [988, 37] on icon at bounding box center [986, 39] width 9 height 14
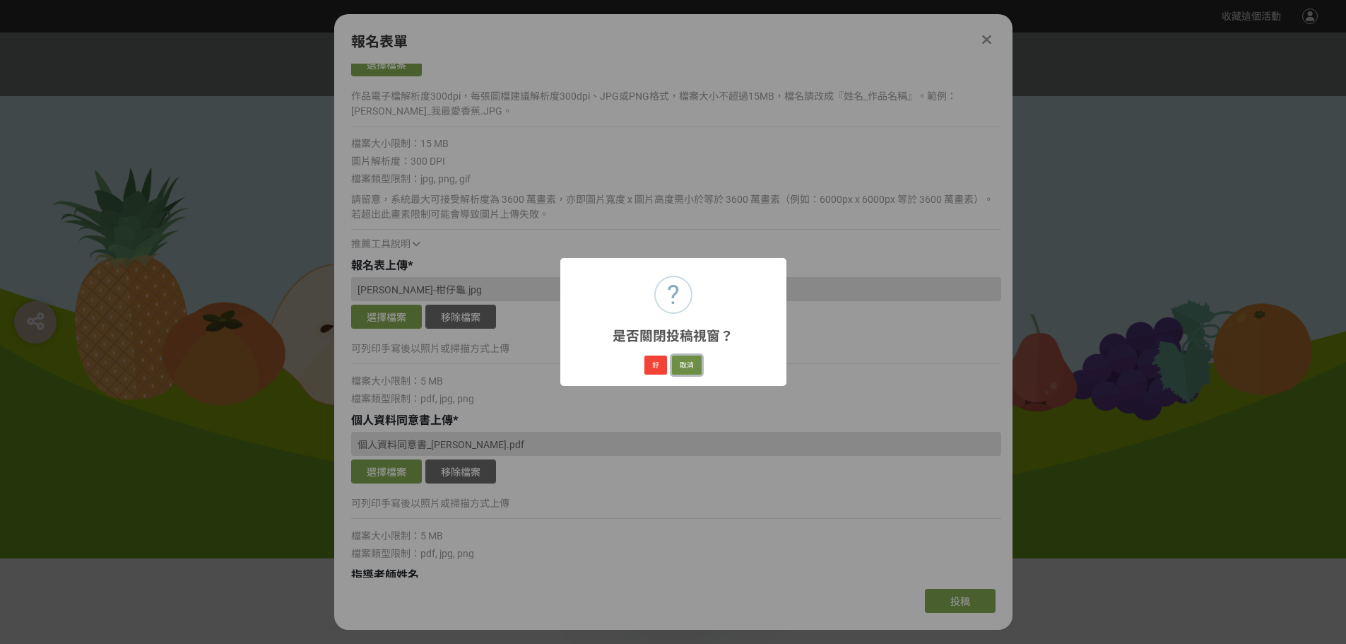
click at [685, 365] on button "取消" at bounding box center [687, 365] width 30 height 20
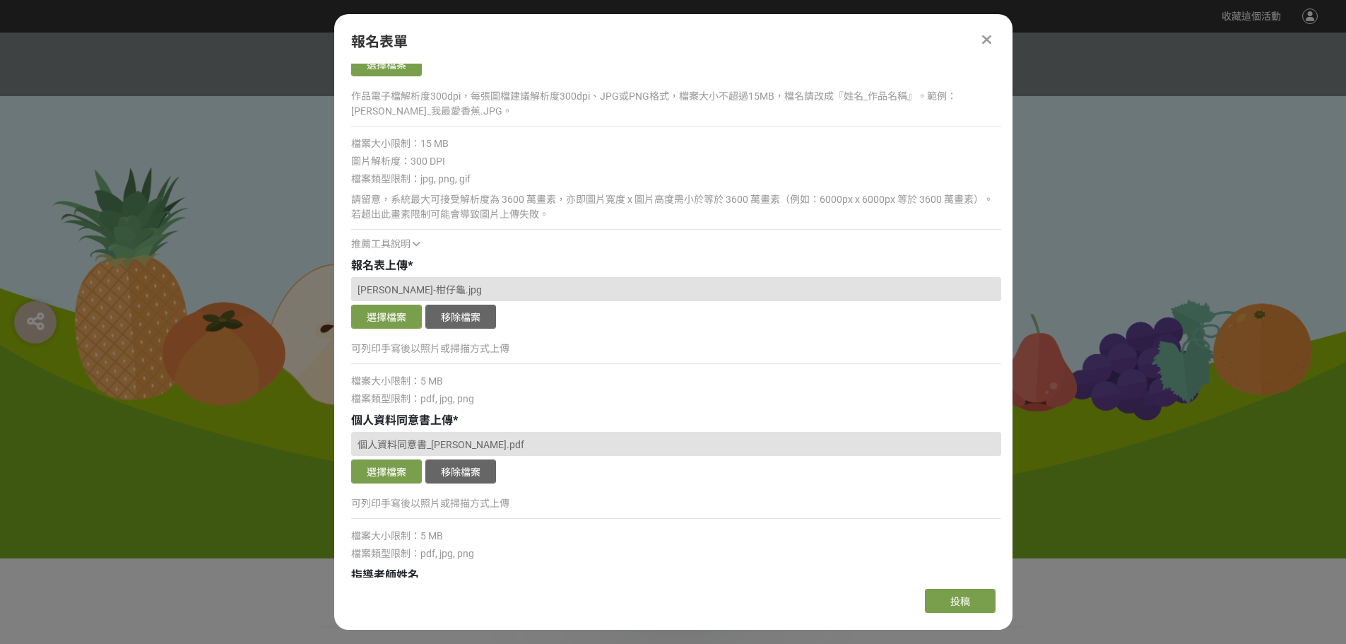
click at [1128, 453] on div at bounding box center [673, 295] width 1346 height 526
click at [988, 38] on icon at bounding box center [986, 39] width 9 height 14
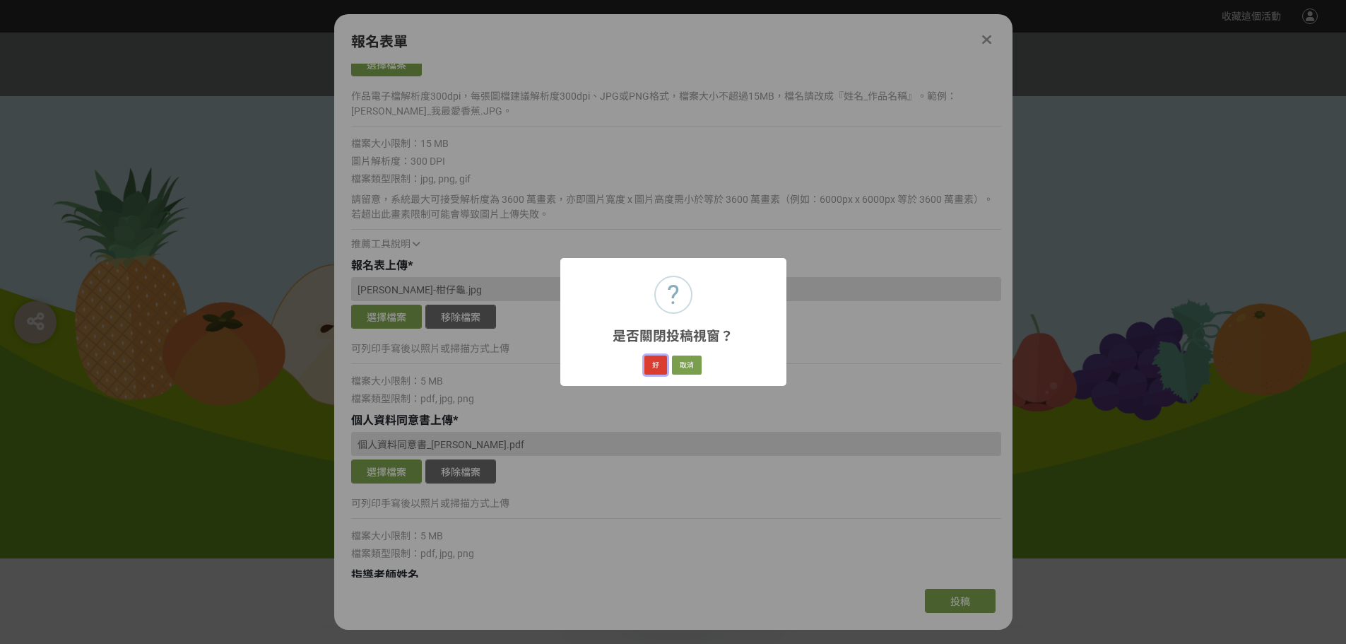
click at [659, 366] on button "好" at bounding box center [655, 365] width 23 height 20
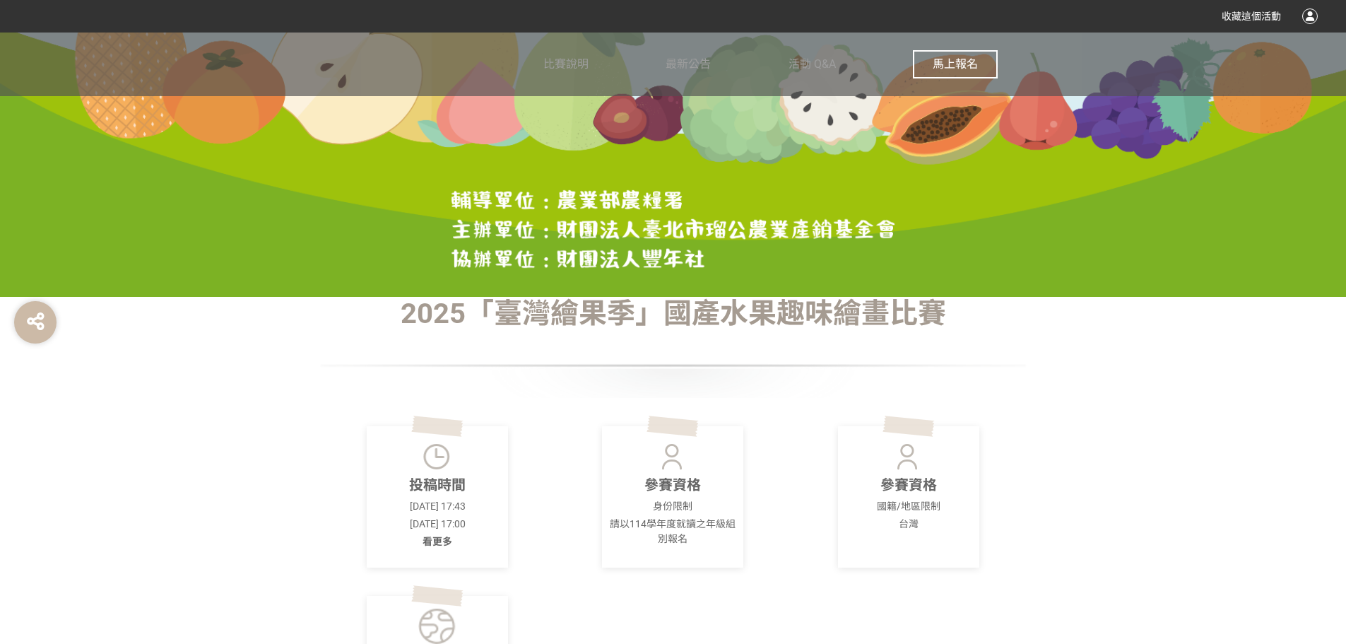
scroll to position [482, 0]
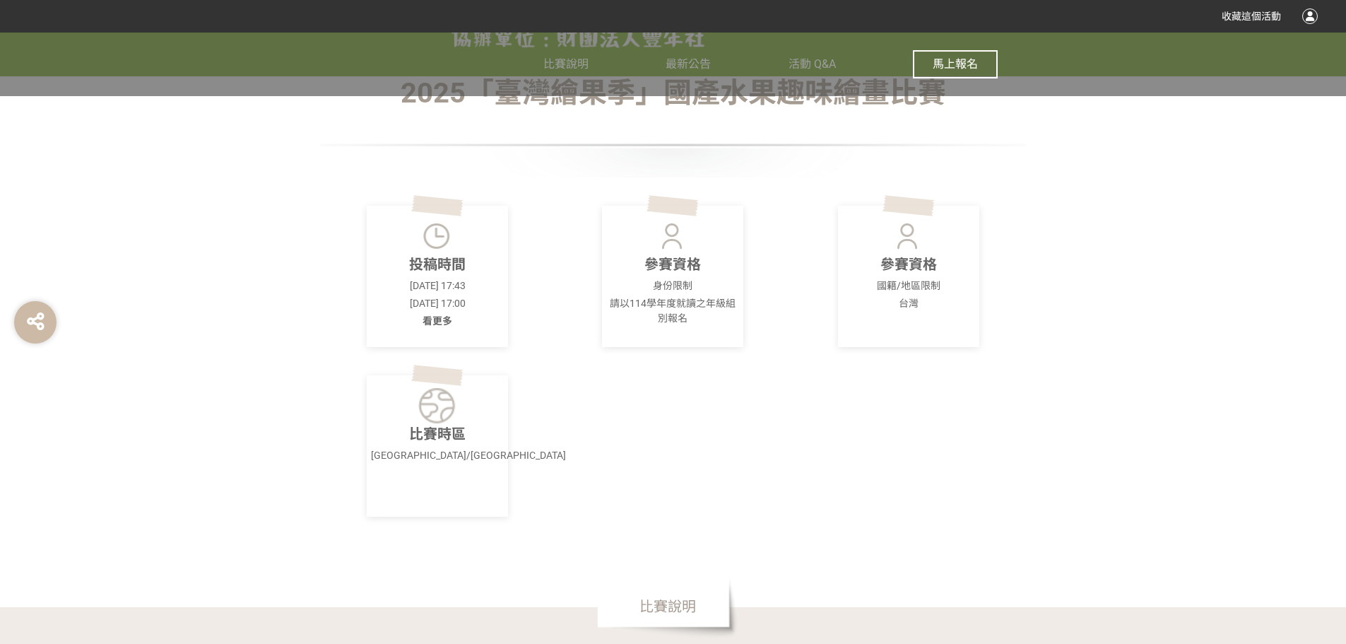
click at [417, 274] on p "投稿時間" at bounding box center [437, 264] width 133 height 21
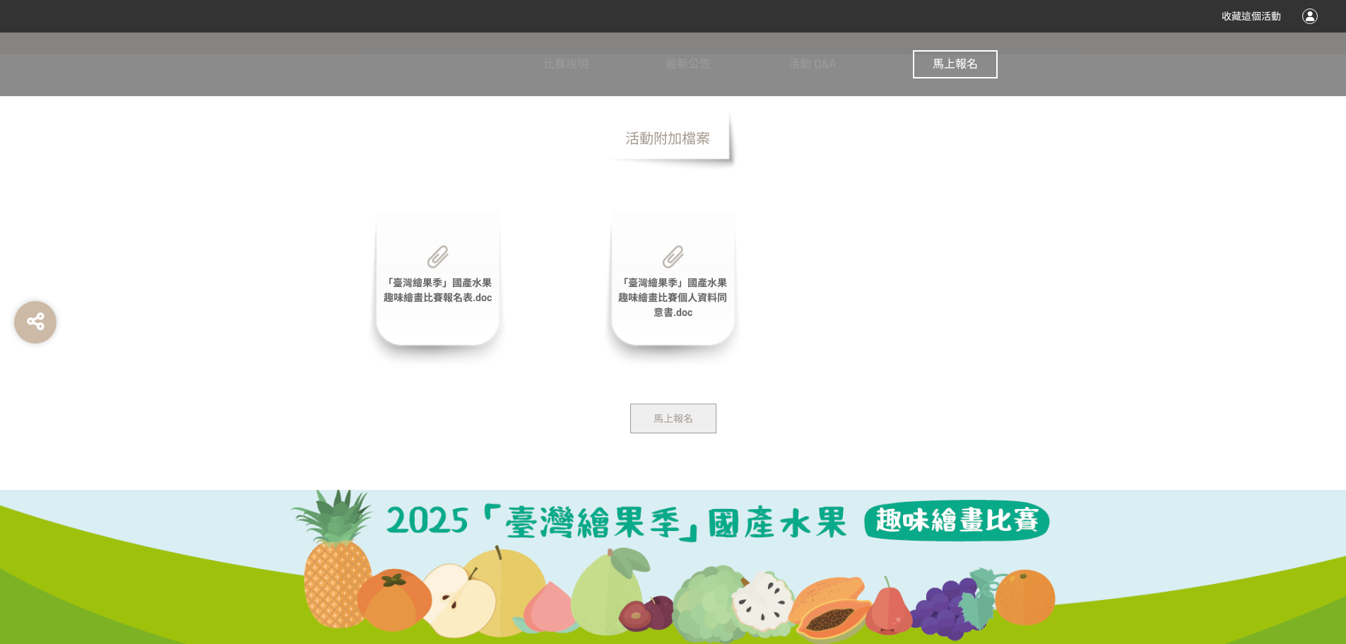
scroll to position [2924, 0]
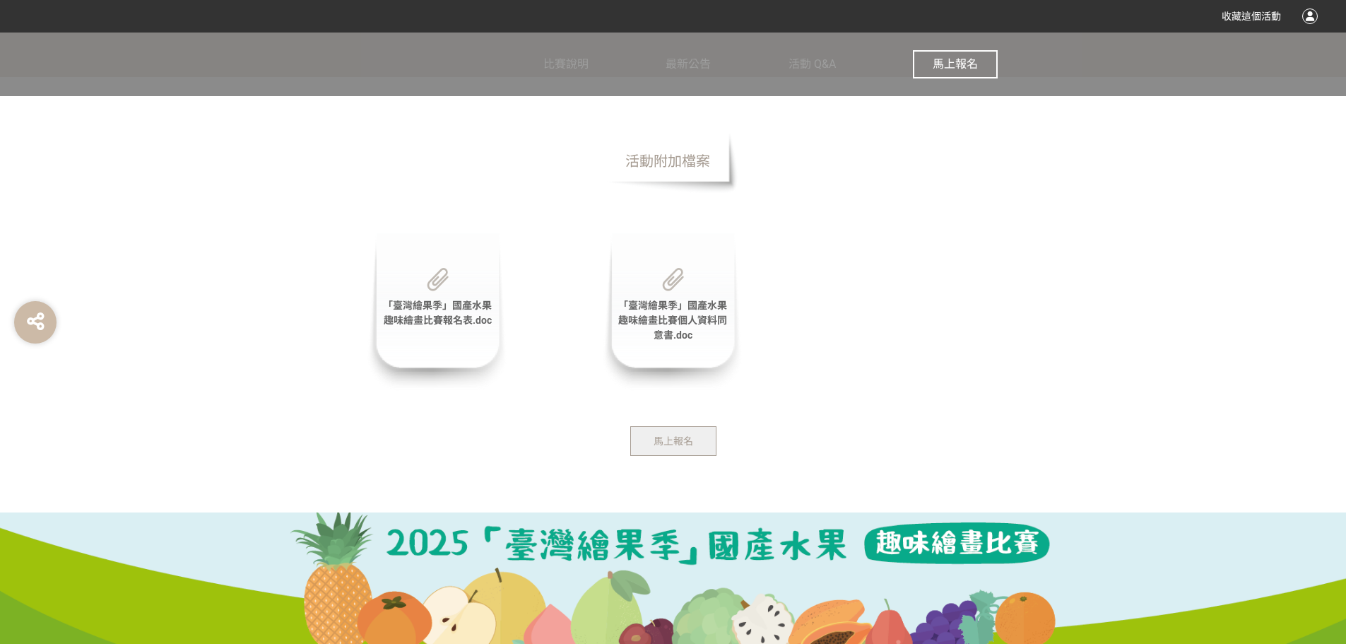
click at [454, 303] on span "「臺灣繪果季」國產水果趣味繪畫比賽報名表.doc" at bounding box center [437, 313] width 109 height 26
